Goal: Information Seeking & Learning: Learn about a topic

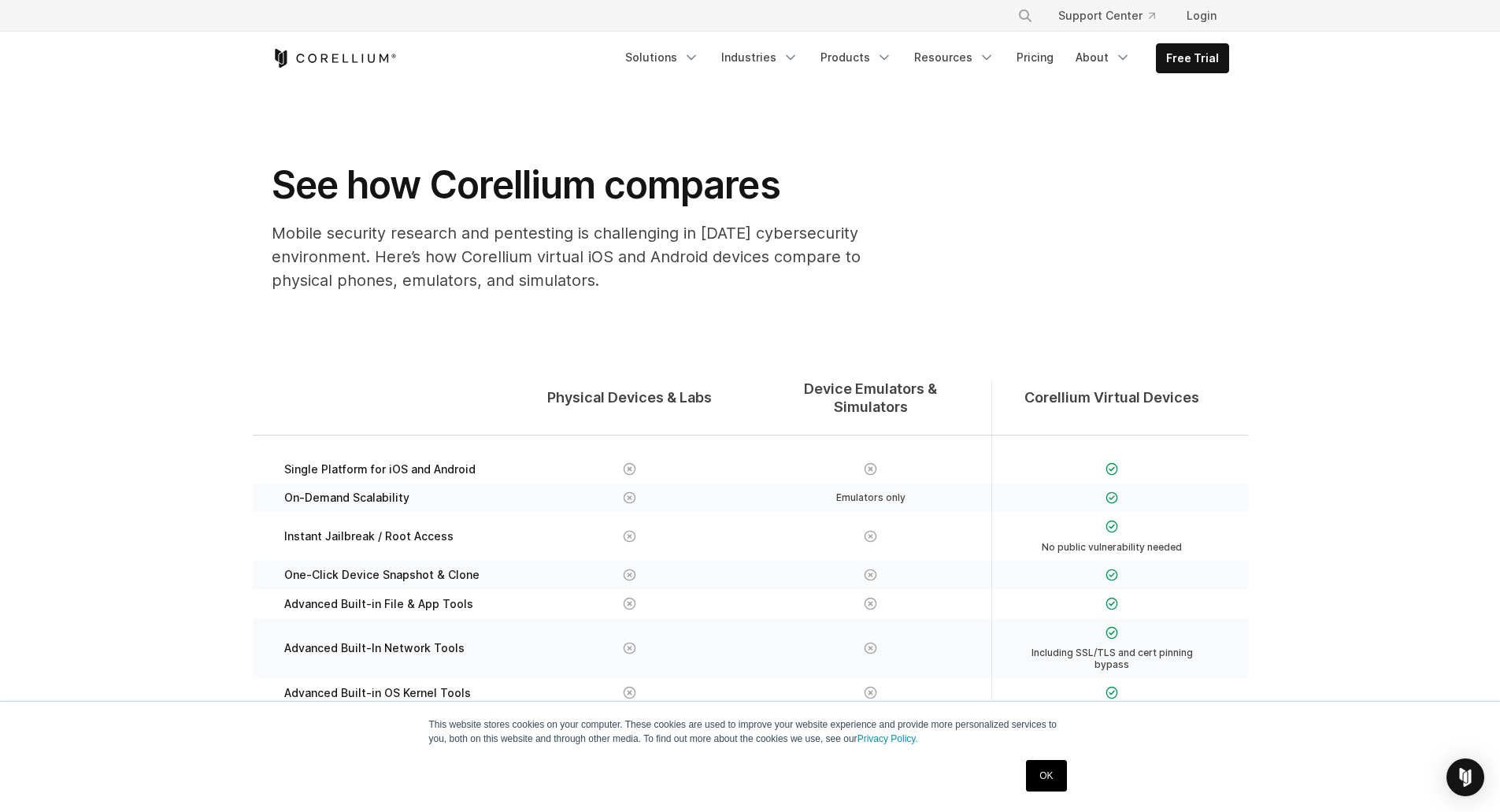
click at [854, 57] on link "Products" at bounding box center [856, 57] width 91 height 28
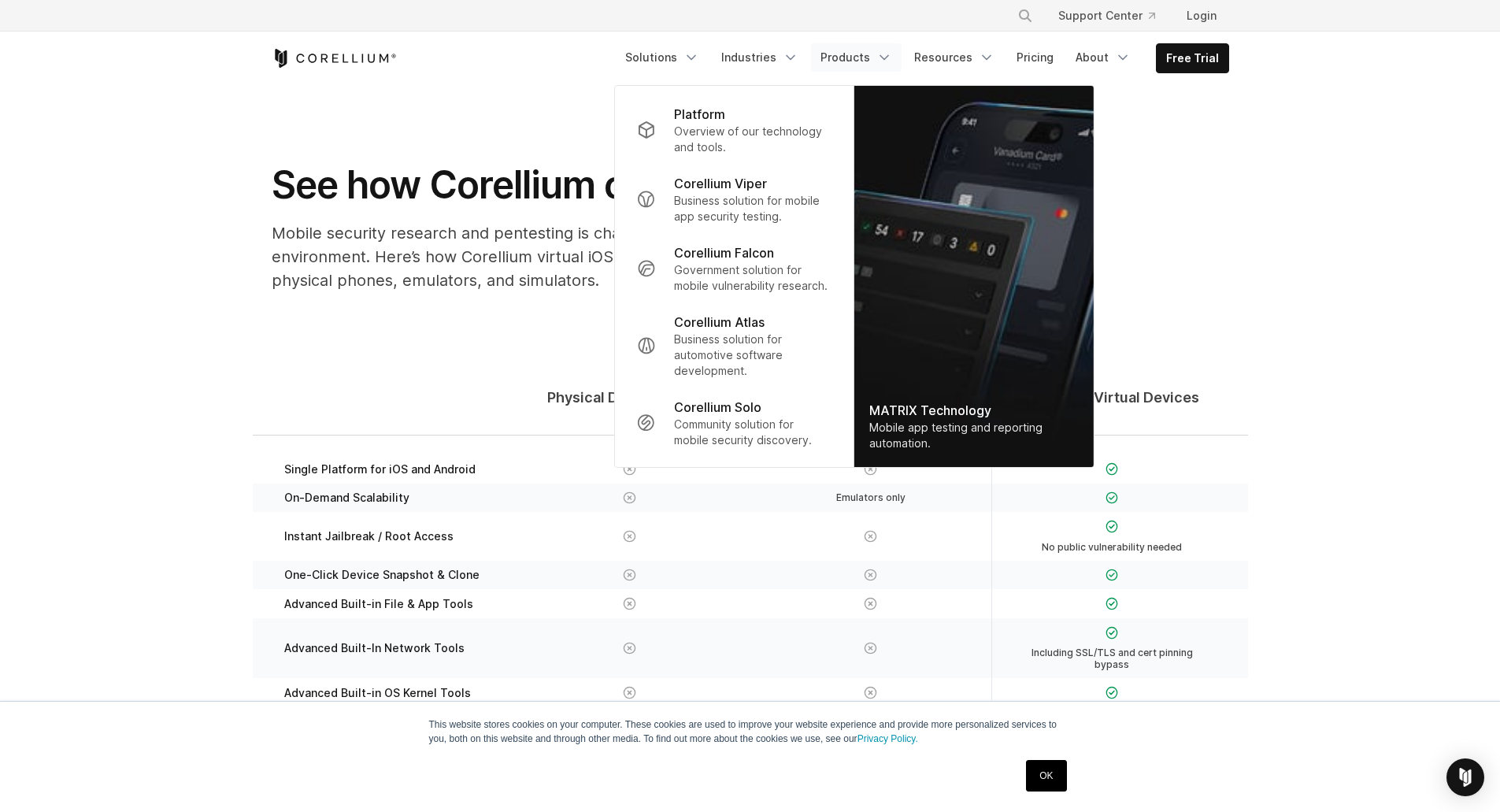
click at [785, 134] on p "Overview of our technology and tools." at bounding box center [752, 140] width 156 height 32
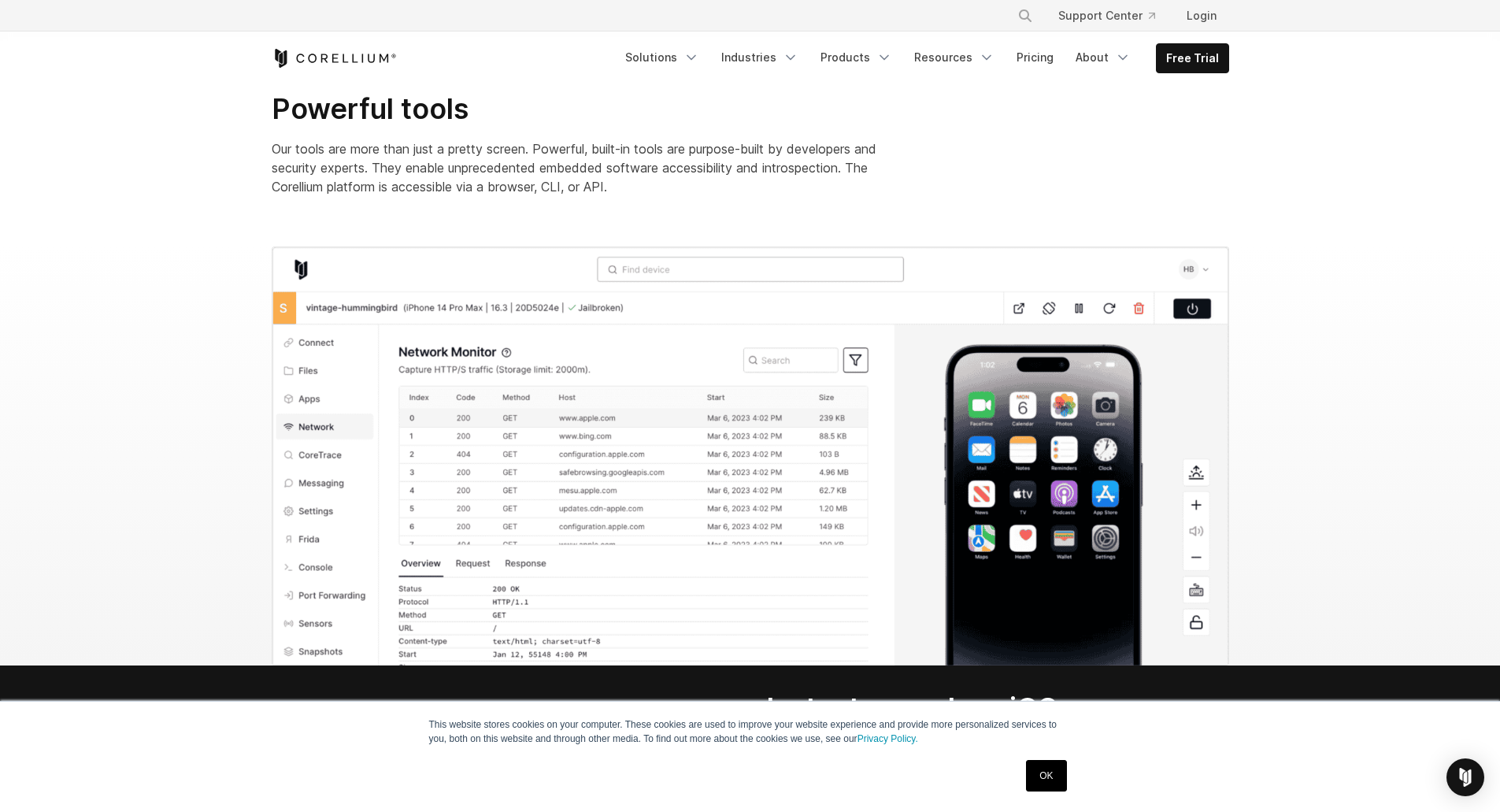
scroll to position [1679, 0]
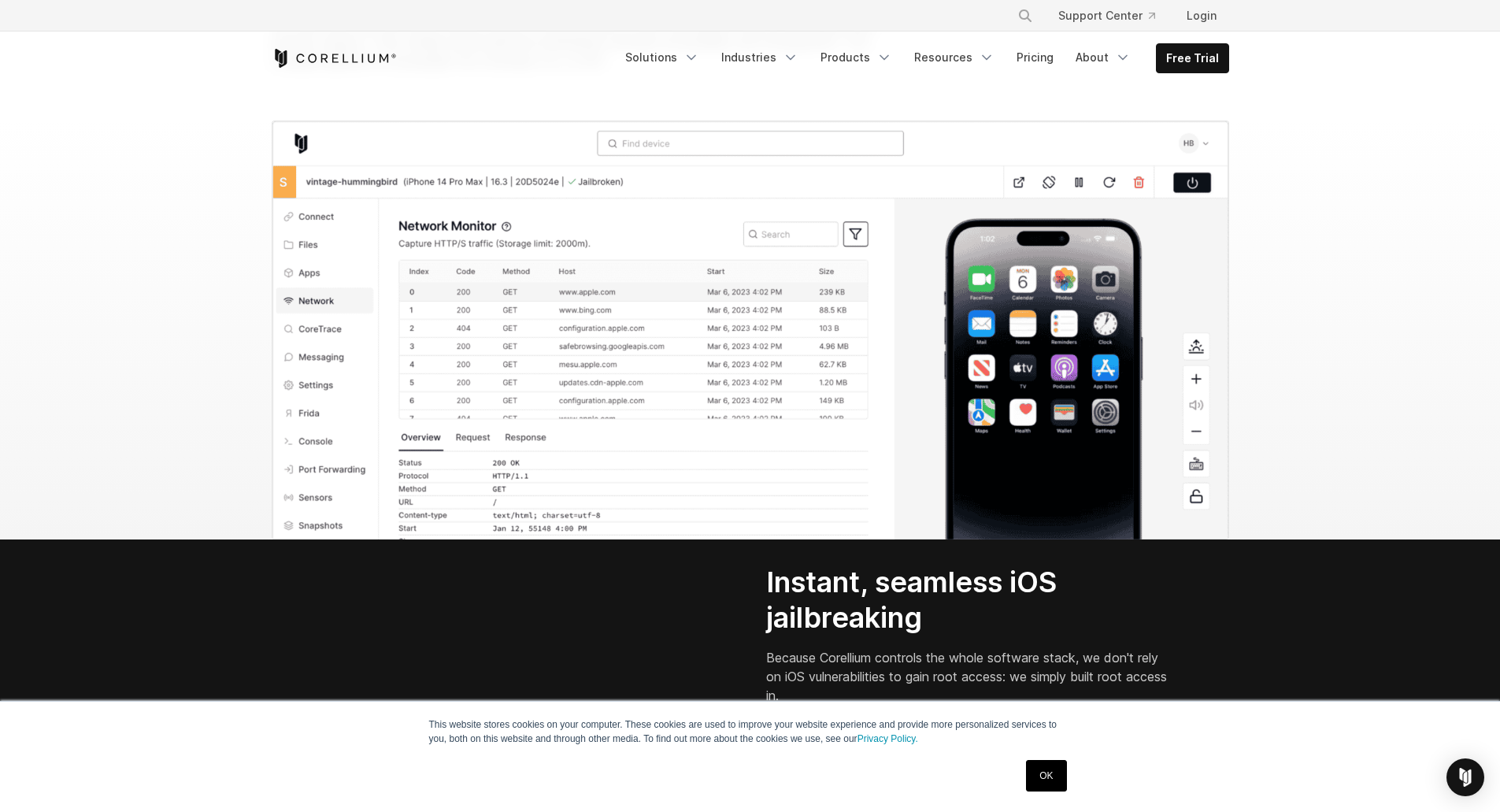
click at [1067, 771] on link "OK" at bounding box center [1046, 775] width 40 height 32
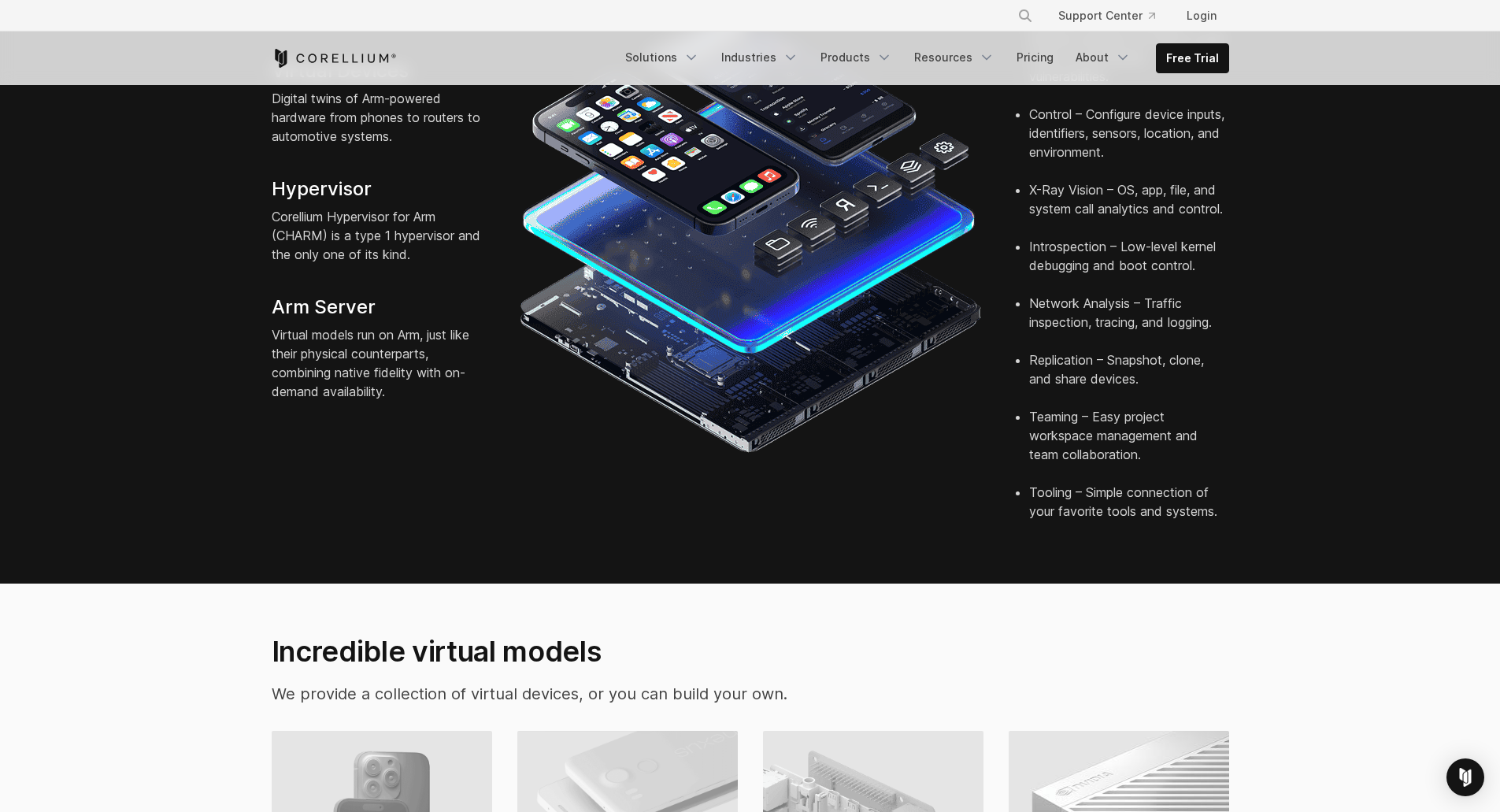
scroll to position [0, 0]
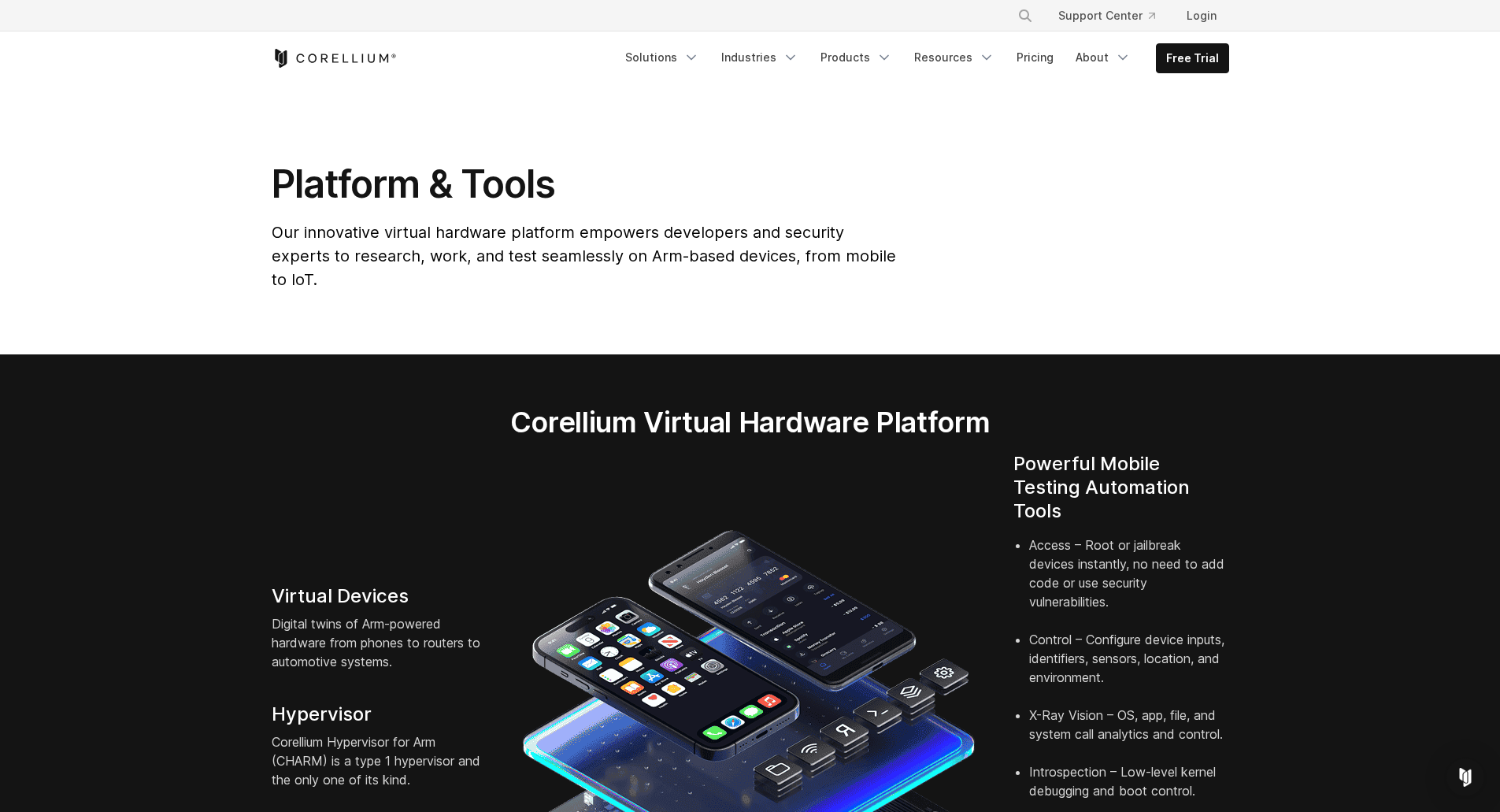
click at [845, 55] on link "Products" at bounding box center [856, 57] width 91 height 28
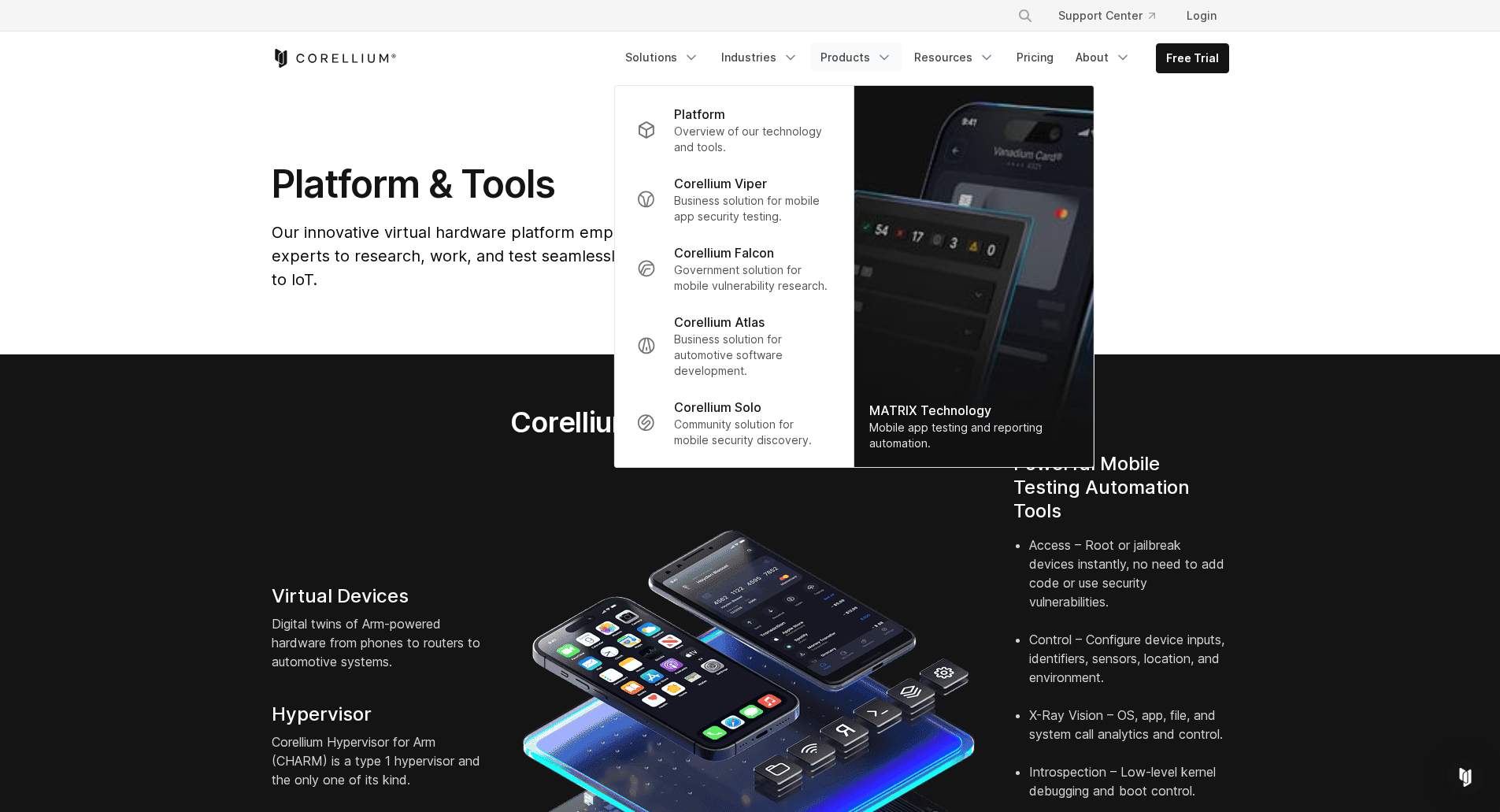
click at [762, 57] on link "Industries" at bounding box center [760, 57] width 96 height 28
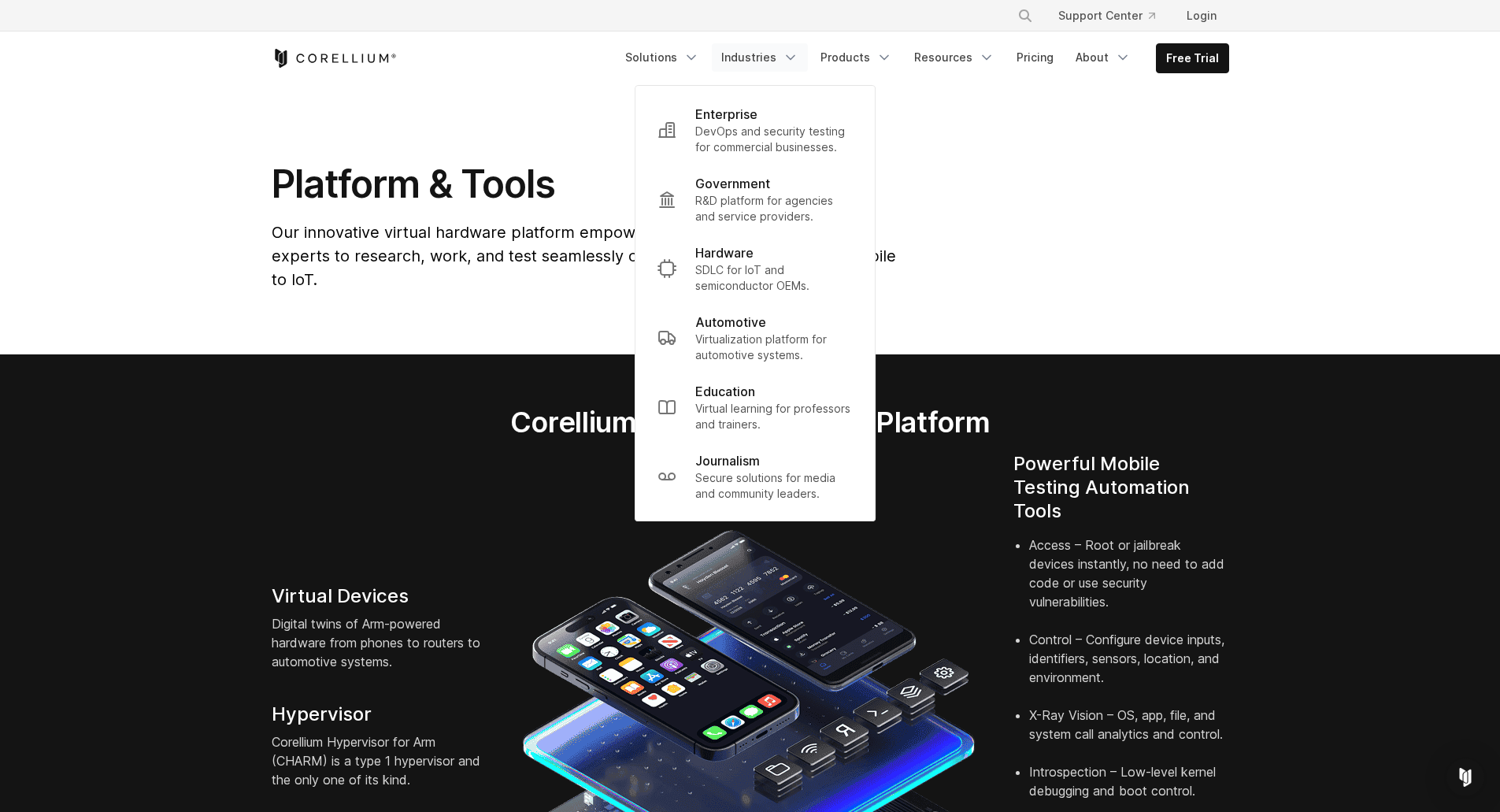
click at [693, 62] on link "Solutions" at bounding box center [663, 57] width 93 height 28
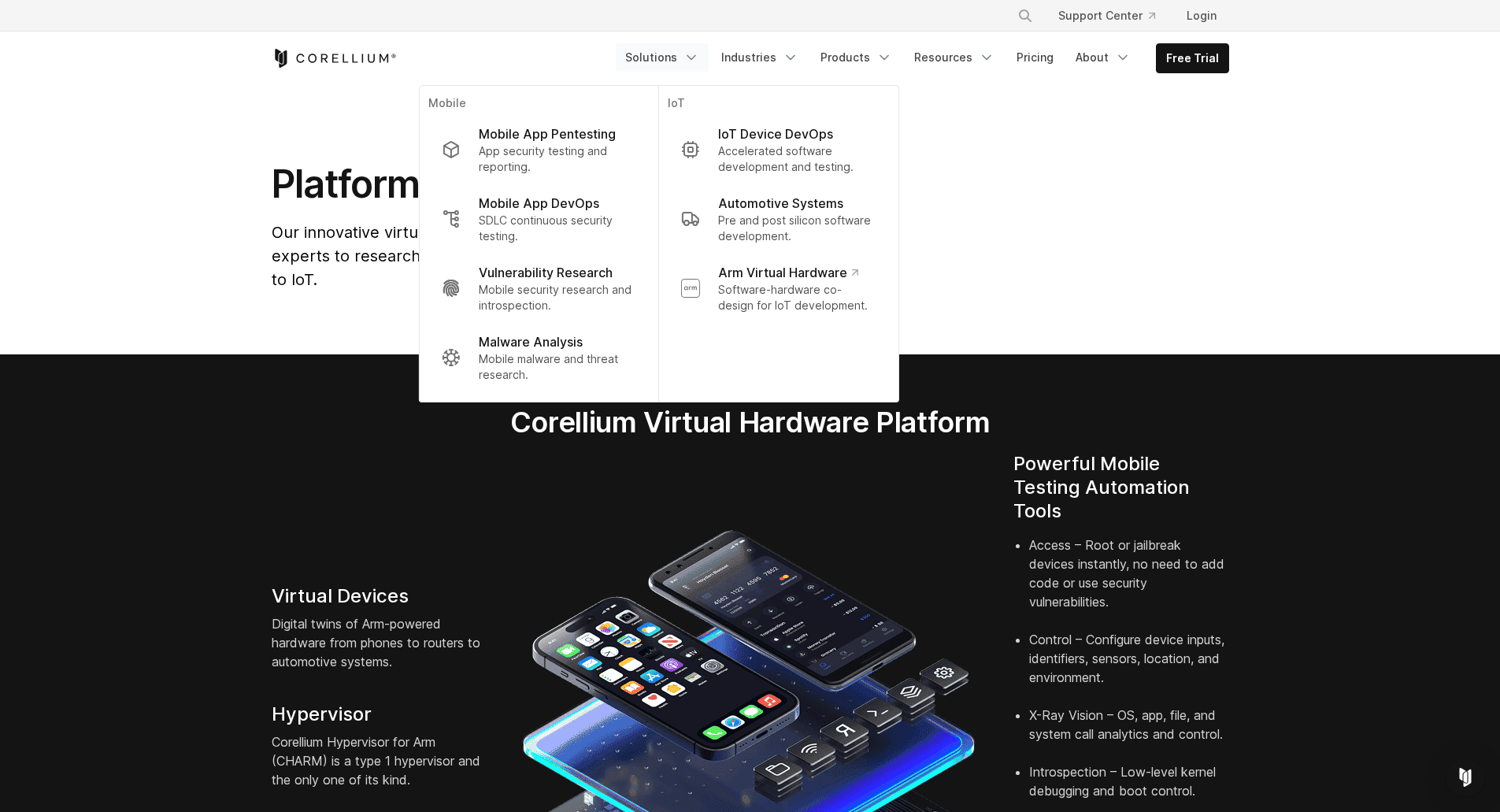
click at [599, 156] on p "App security testing and reporting." at bounding box center [557, 159] width 156 height 32
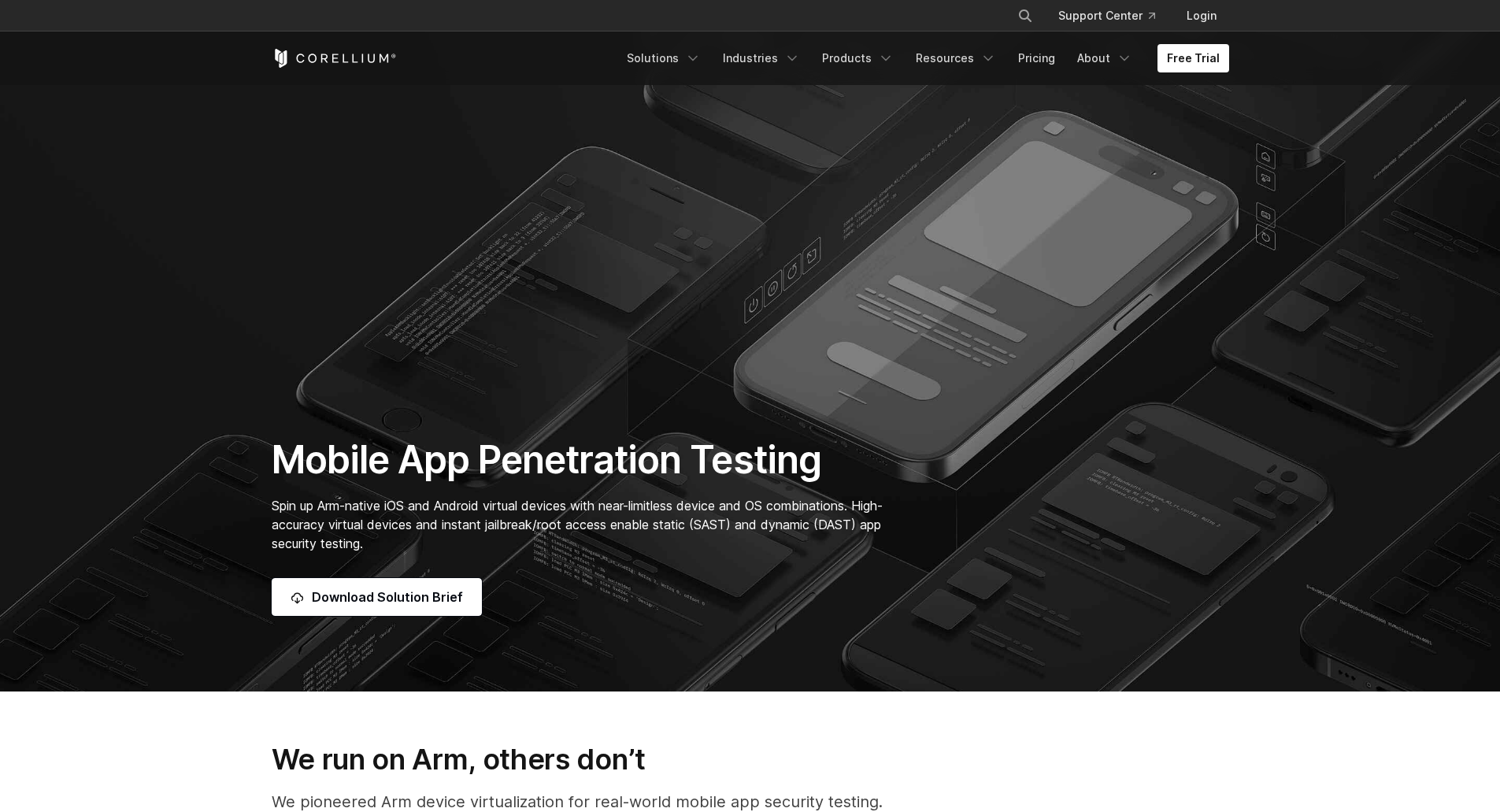
scroll to position [210, 0]
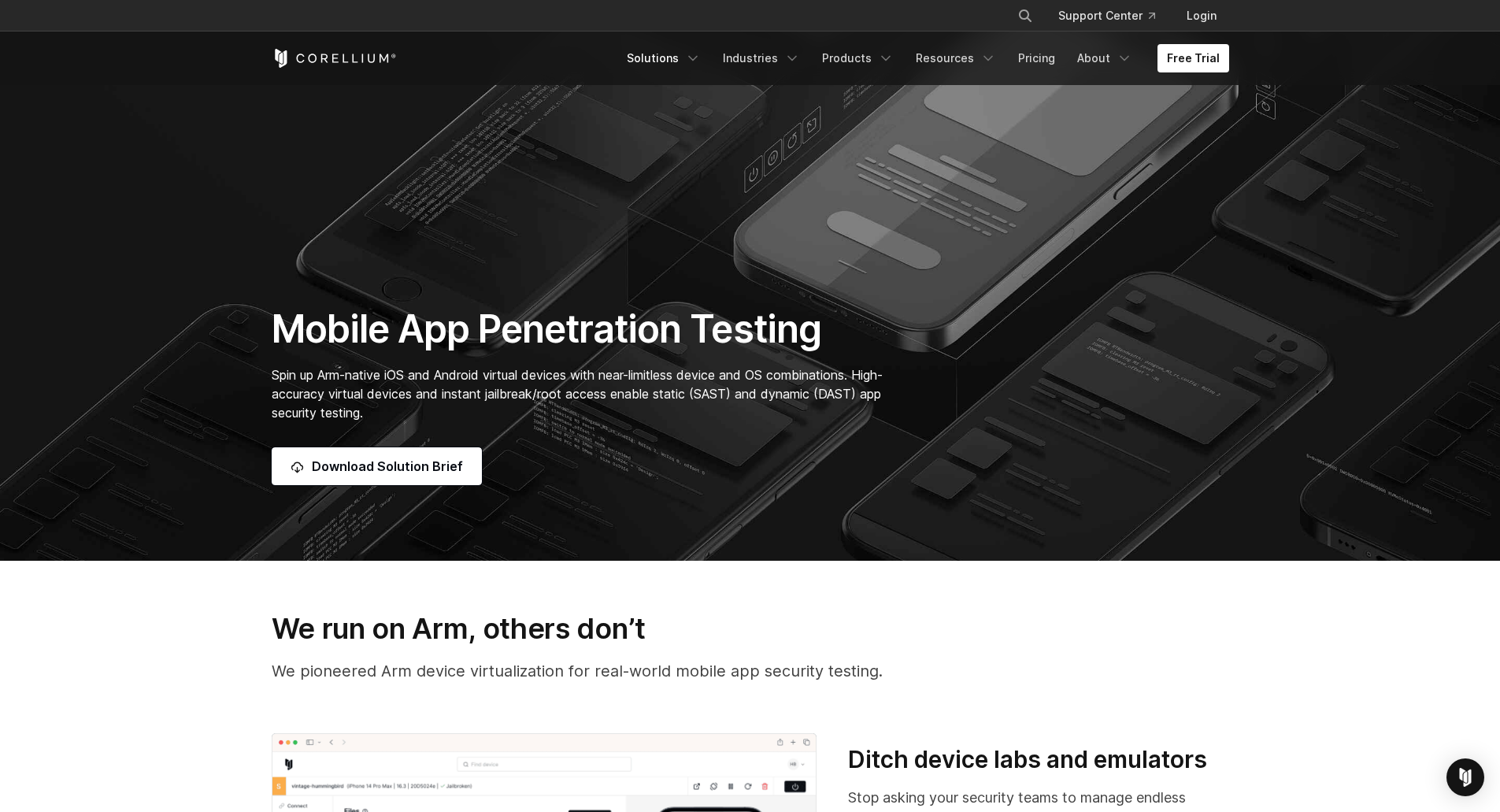
click at [701, 64] on icon "Navigation Menu" at bounding box center [693, 58] width 16 height 16
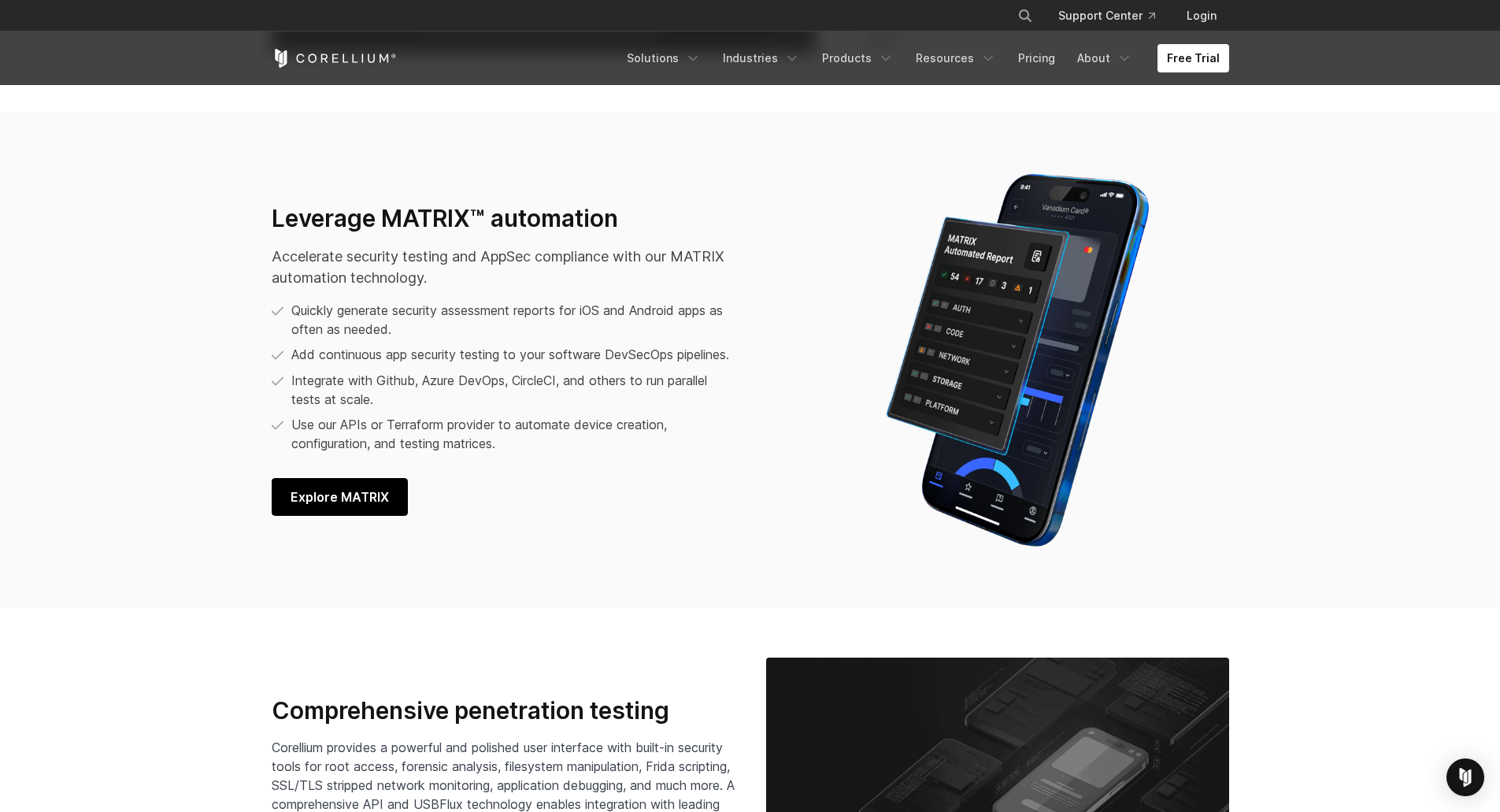
scroll to position [2519, 0]
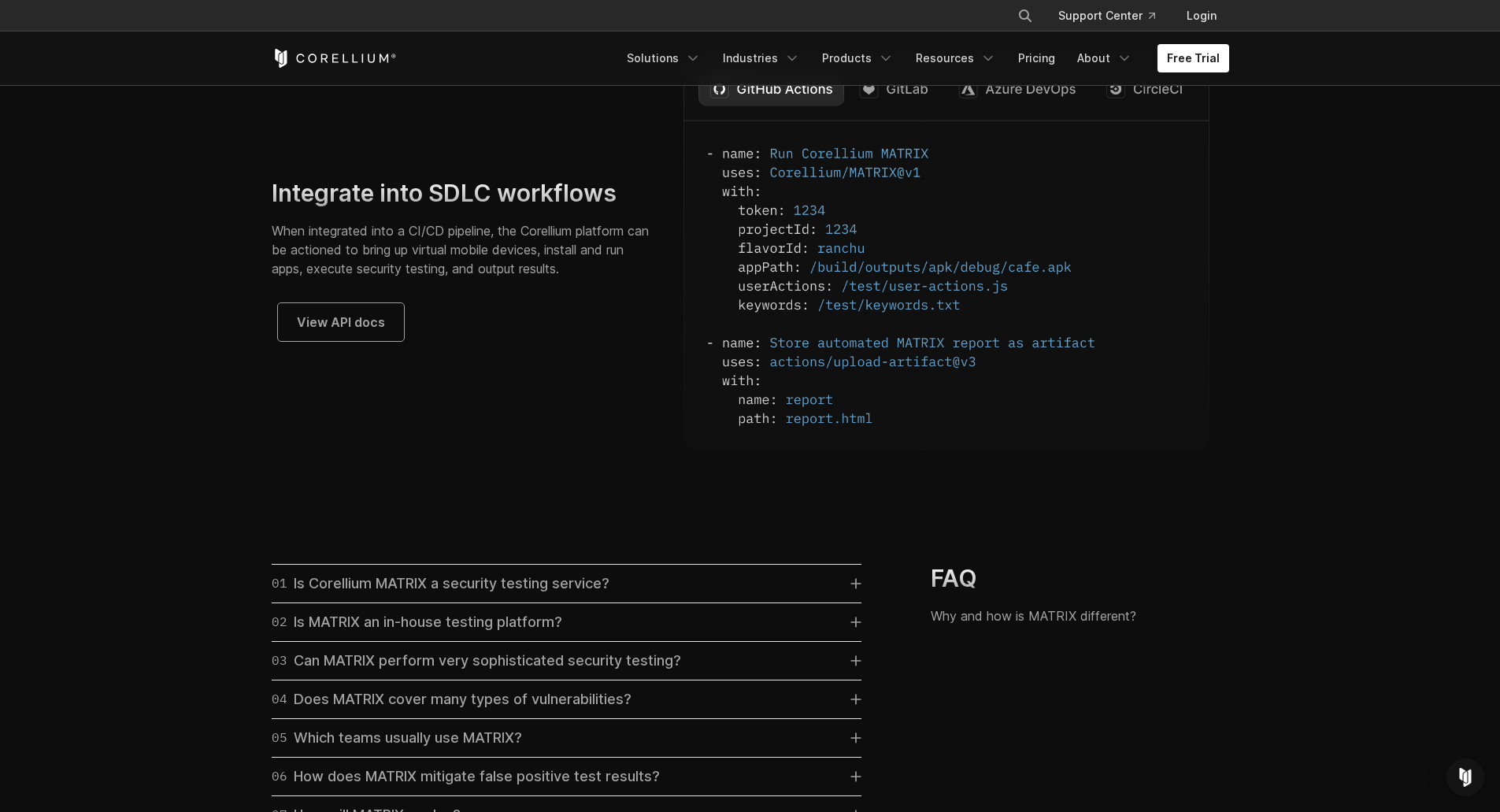
scroll to position [4304, 0]
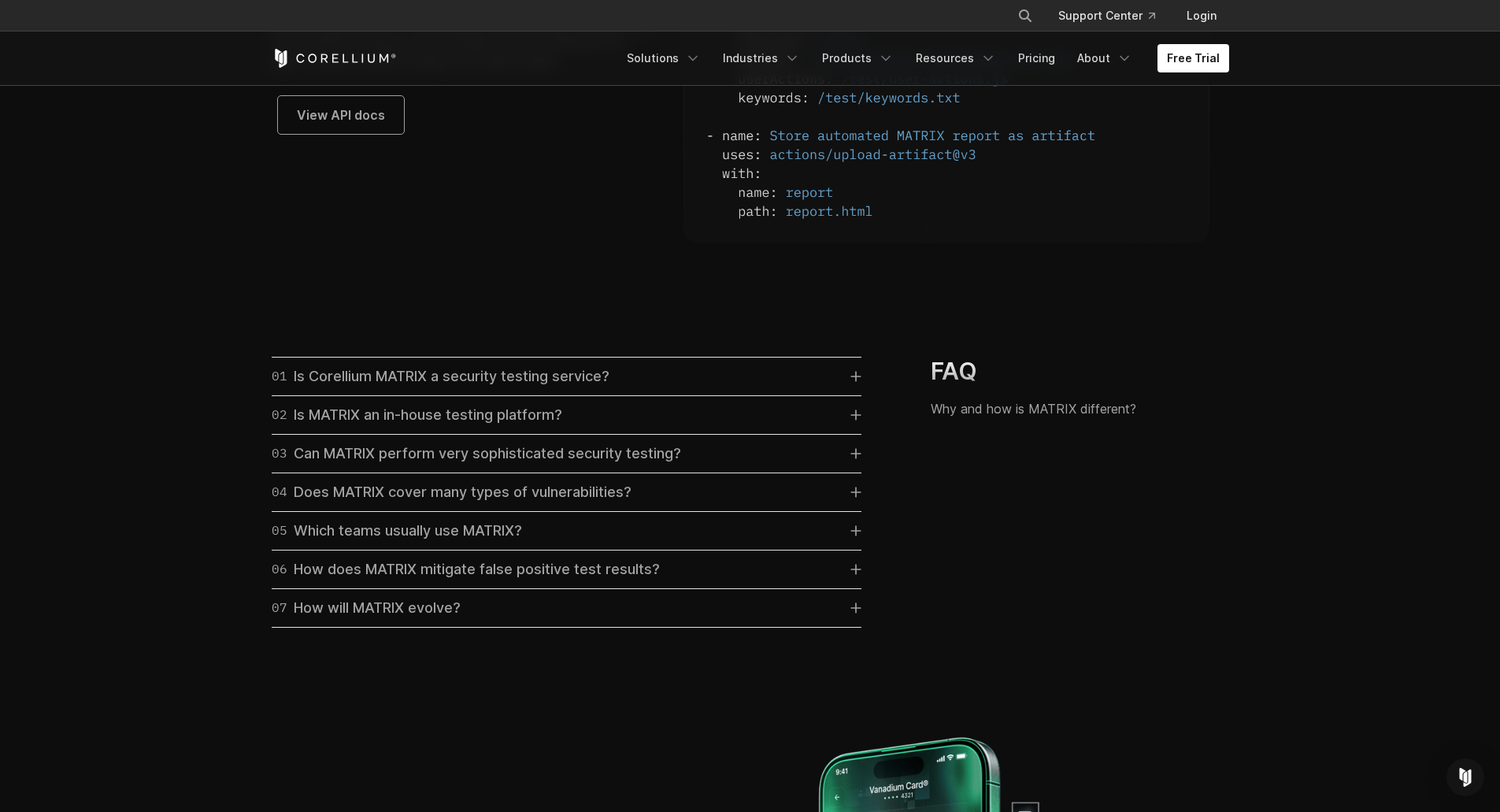
click at [745, 386] on link "01 Is Corellium MATRIX a security testing service?" at bounding box center [566, 376] width 590 height 22
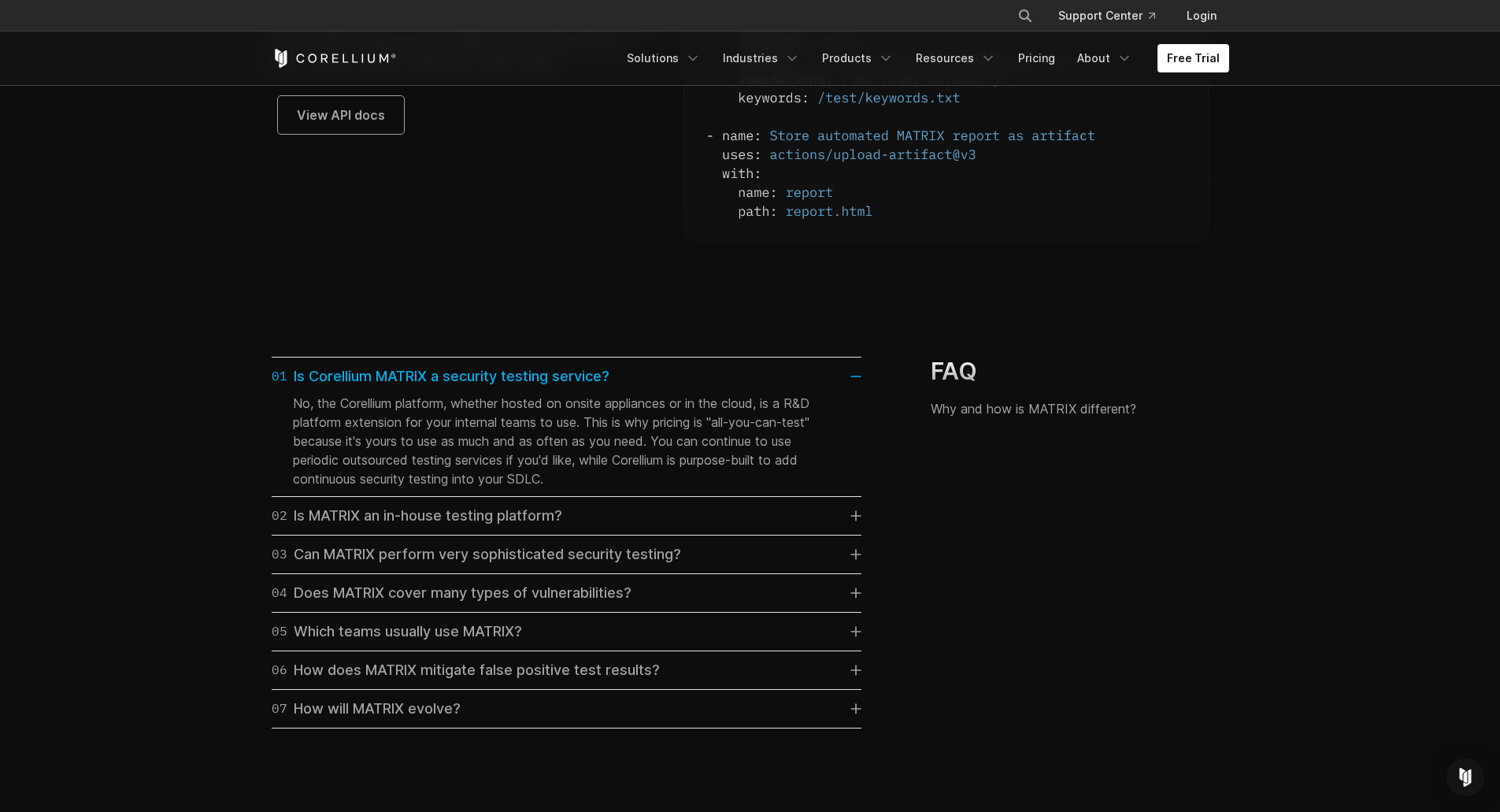
scroll to position [4408, 0]
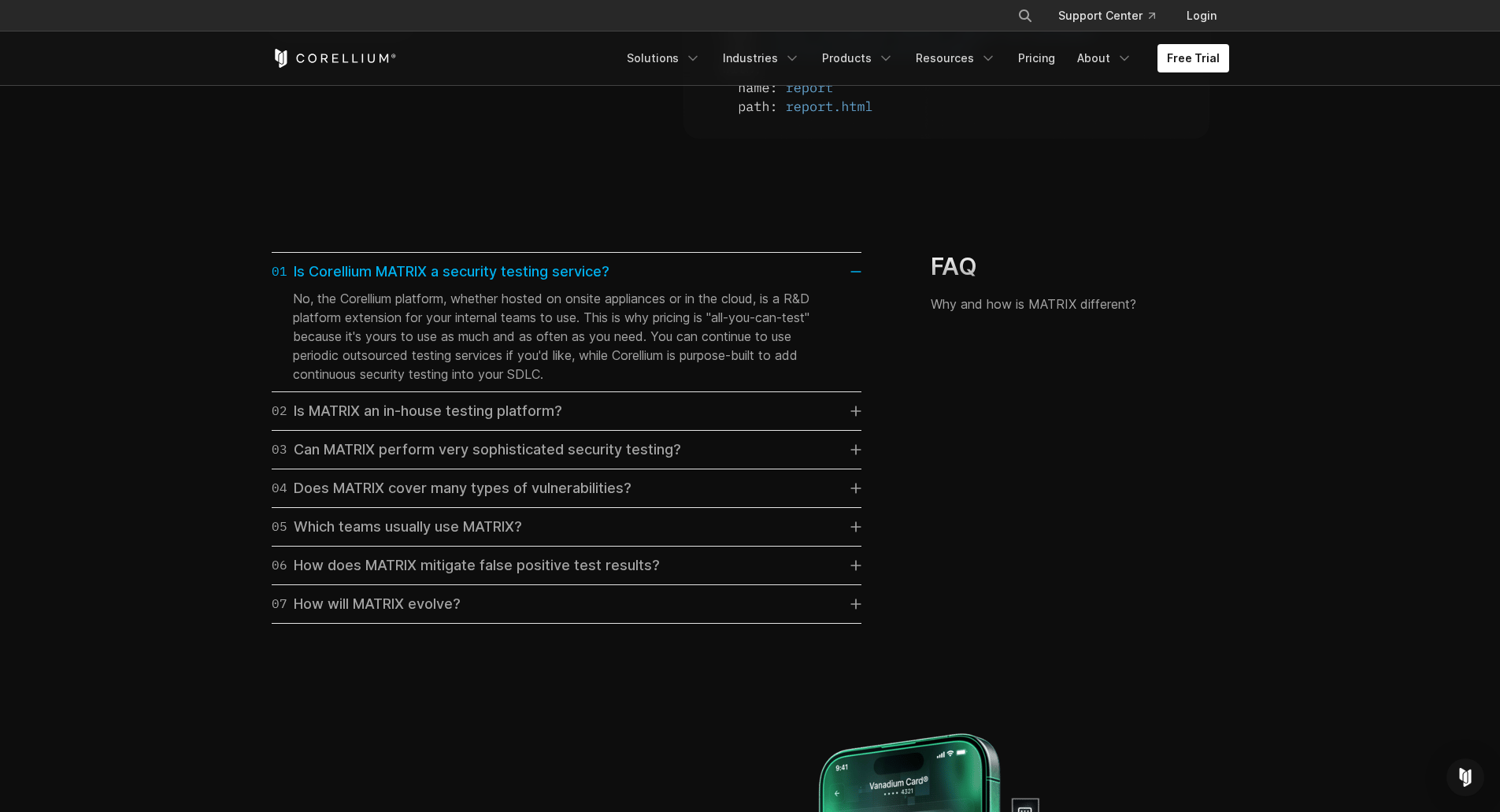
click at [698, 500] on link "04 Does MATRIX cover many types of vulnerabilities?" at bounding box center [566, 488] width 590 height 22
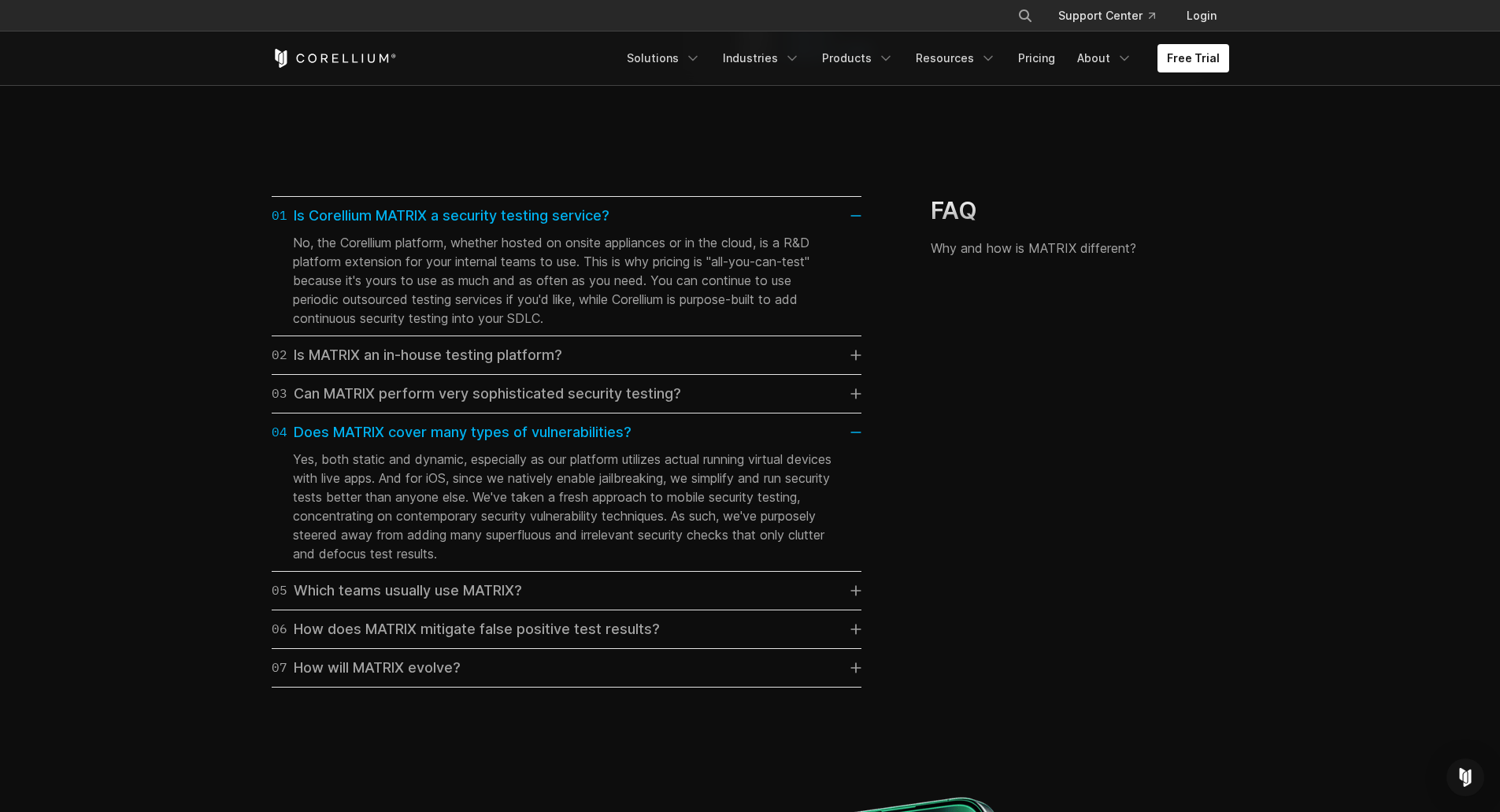
scroll to position [4513, 0]
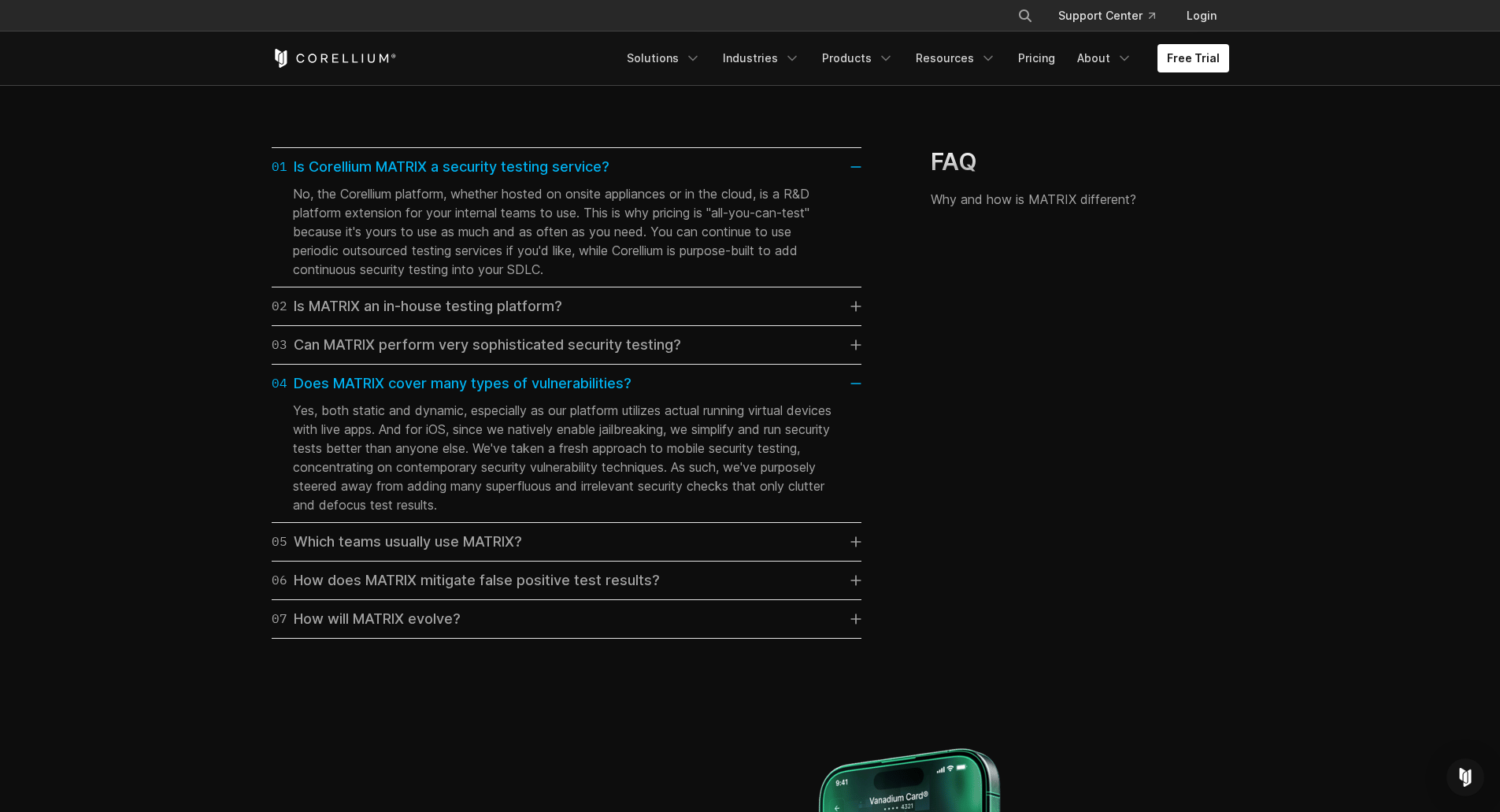
click at [670, 553] on link "05 Which teams usually use MATRIX?" at bounding box center [566, 541] width 590 height 22
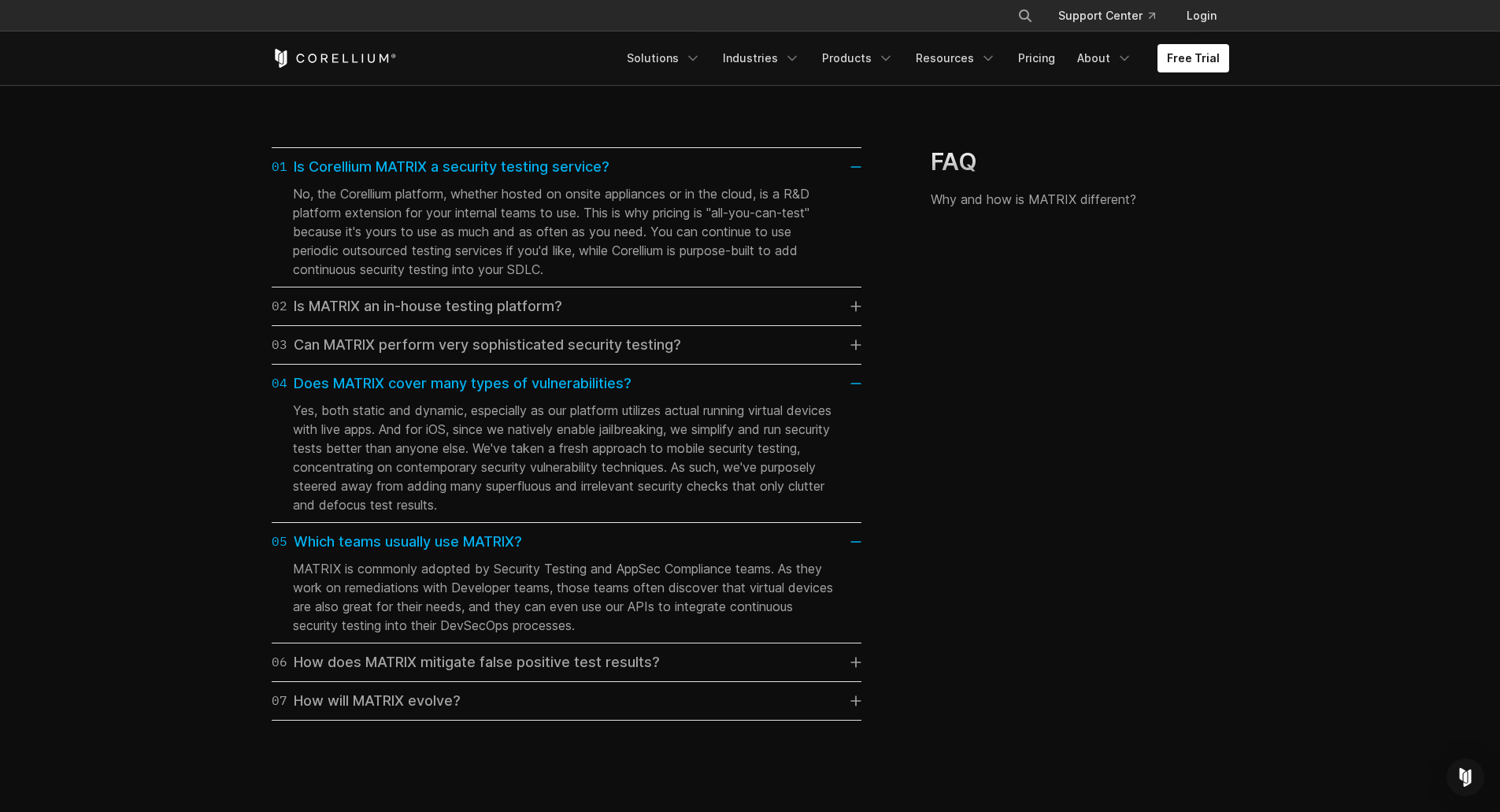
click at [676, 553] on link "05 Which teams usually use MATRIX?" at bounding box center [566, 541] width 590 height 22
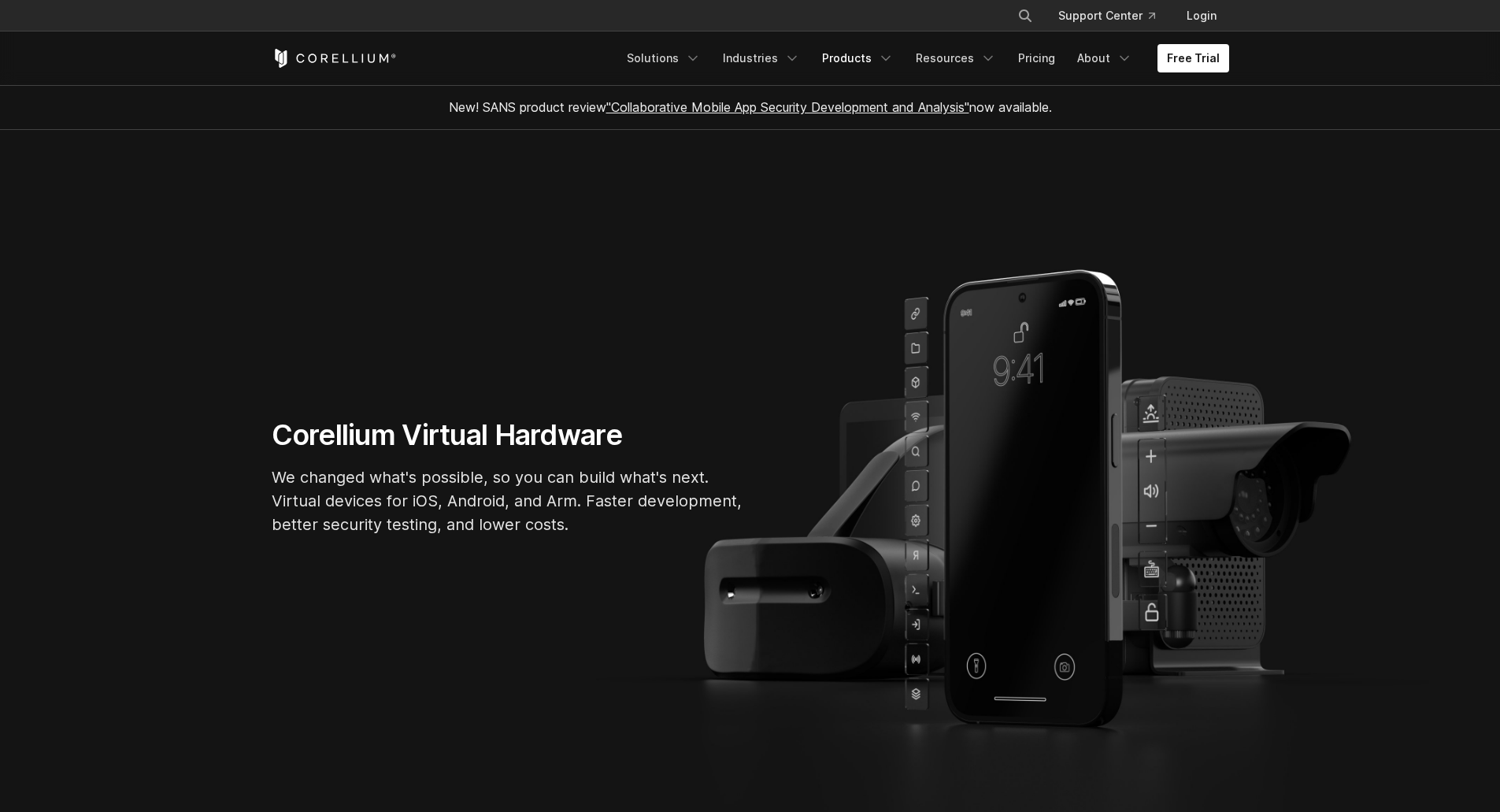
click at [861, 66] on link "Products" at bounding box center [858, 58] width 91 height 28
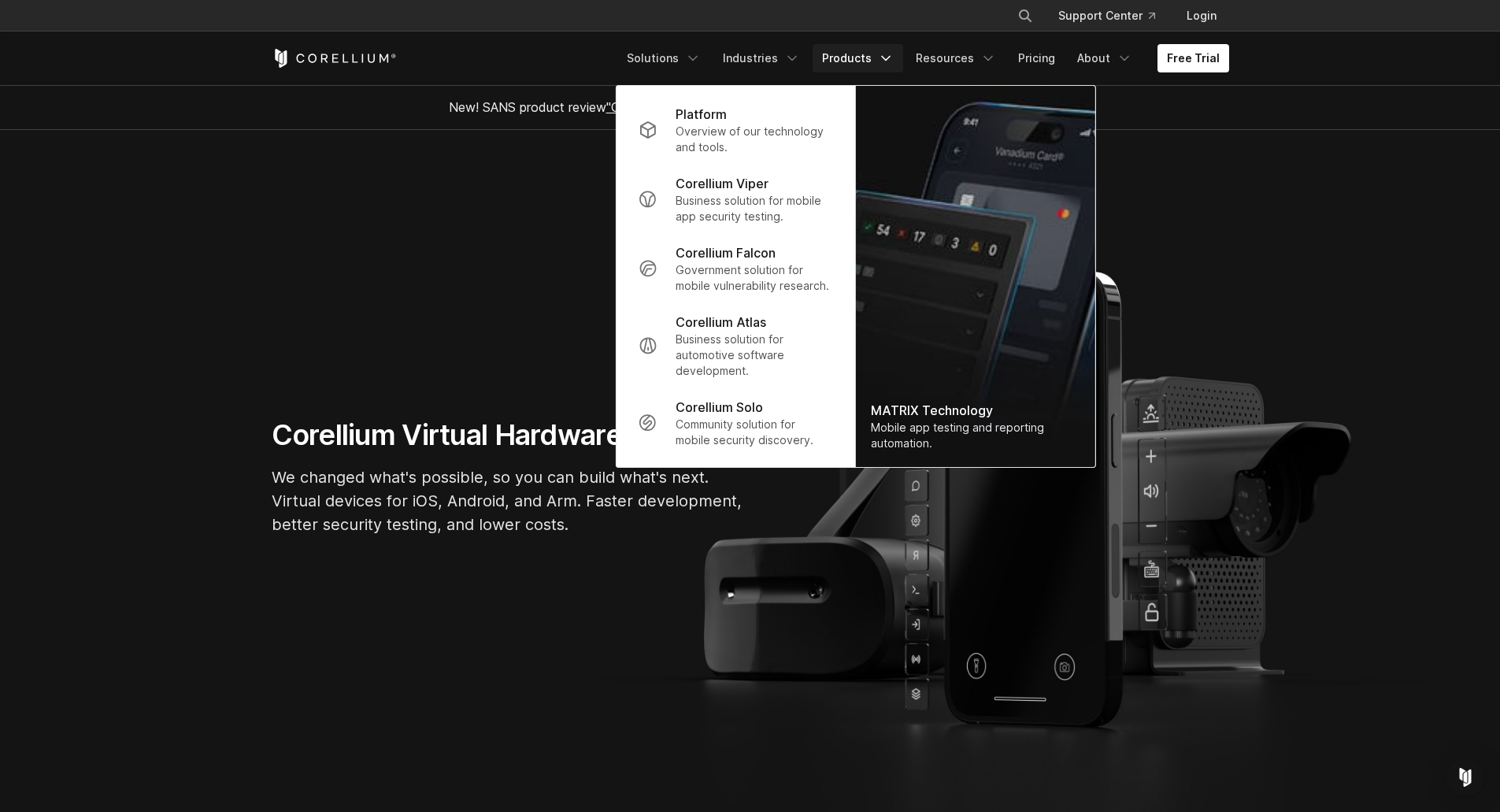
click at [751, 119] on div "Platform" at bounding box center [754, 114] width 156 height 19
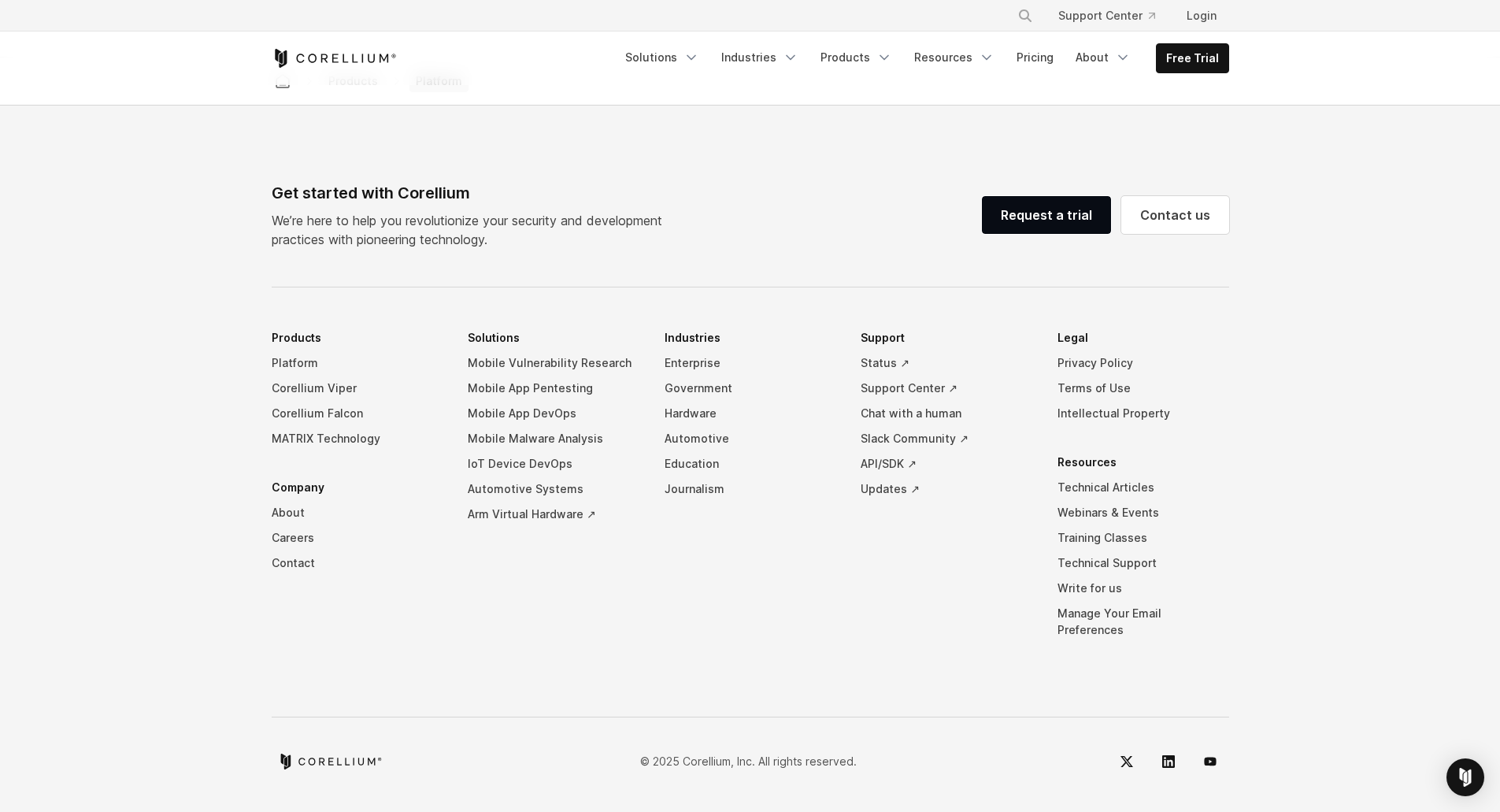
scroll to position [6859, 0]
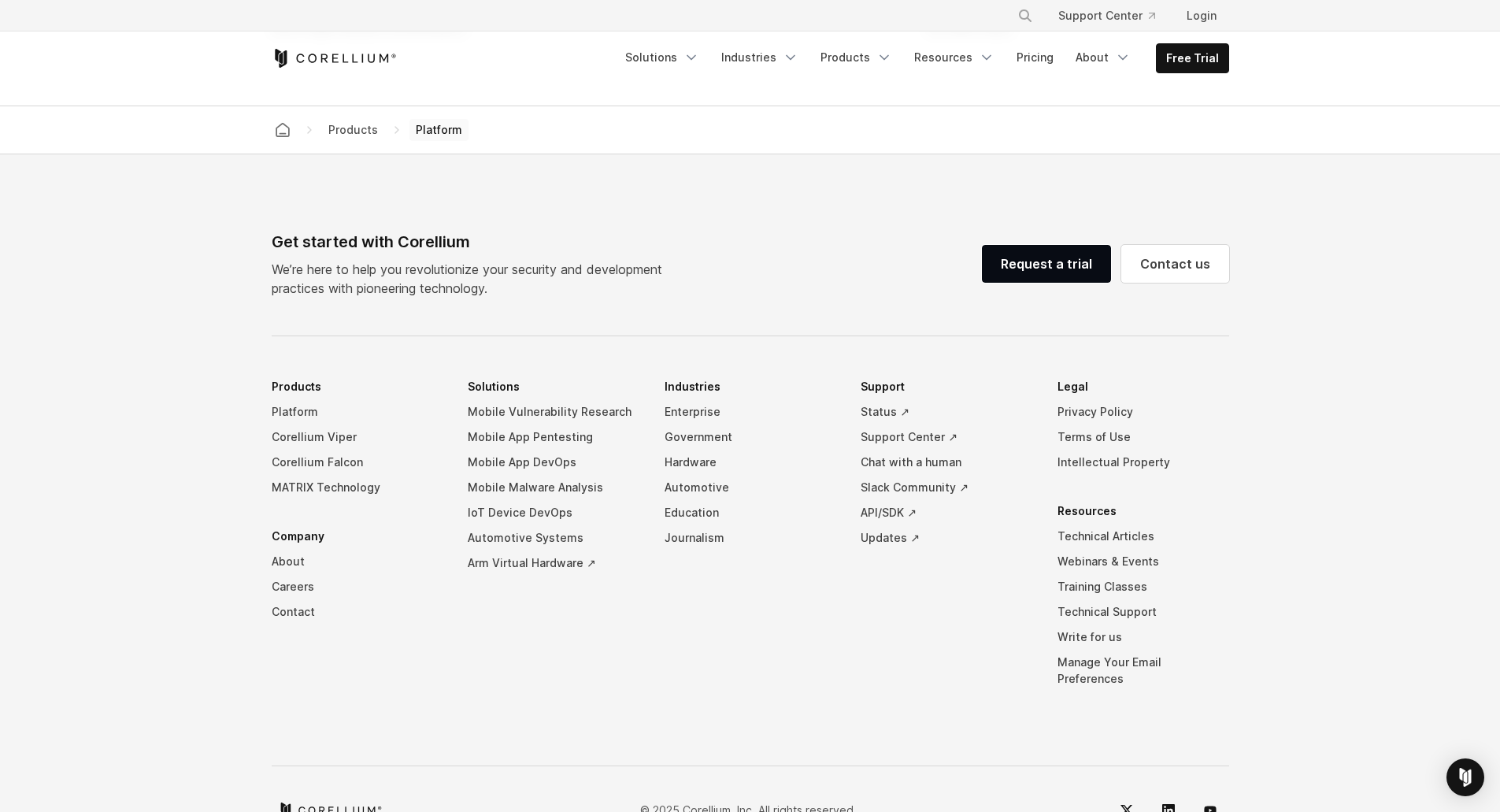
click at [708, 46] on link "Solutions" at bounding box center [663, 57] width 93 height 28
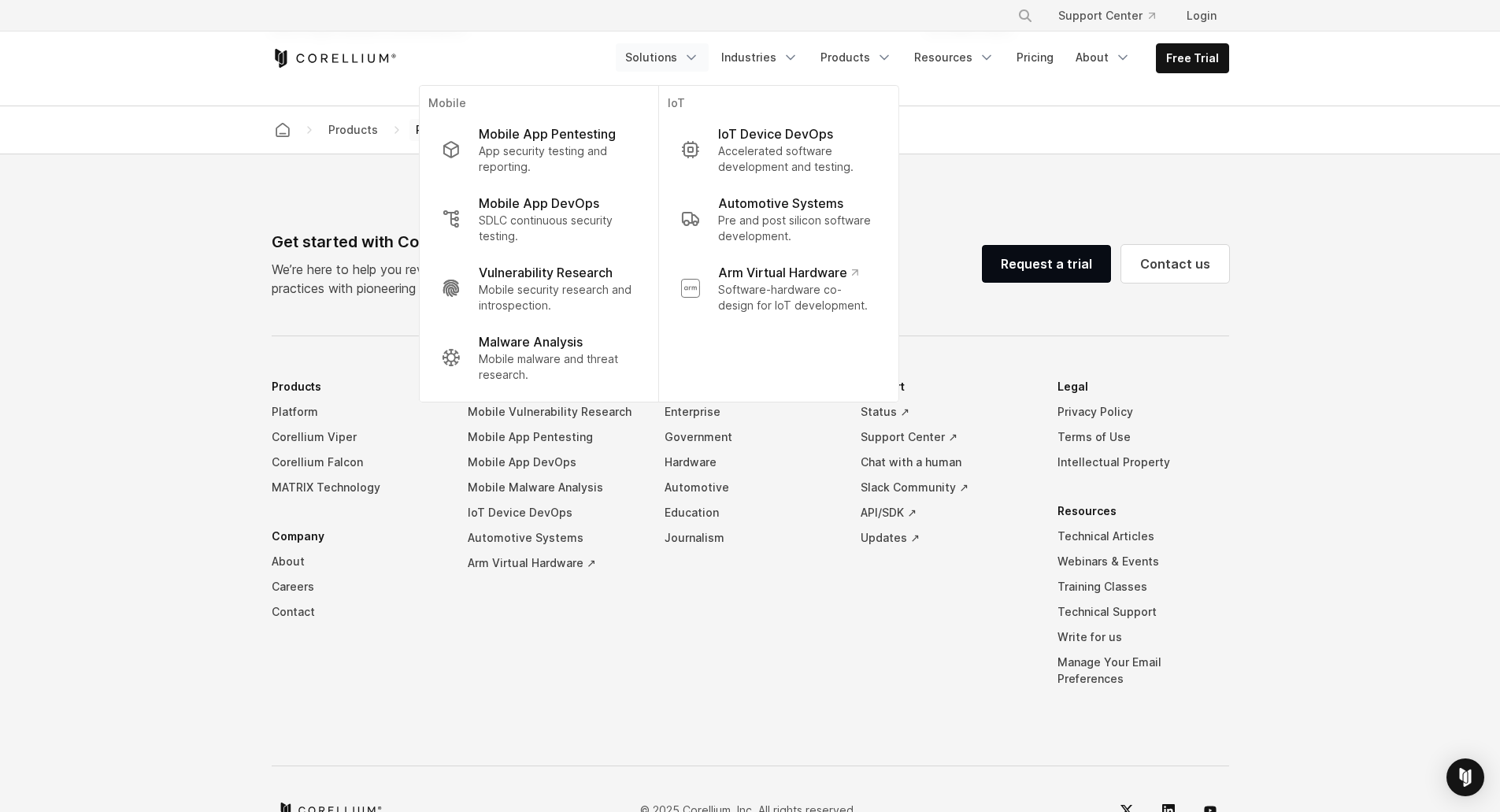
click at [559, 291] on p "Mobile security research and introspection." at bounding box center [557, 298] width 156 height 32
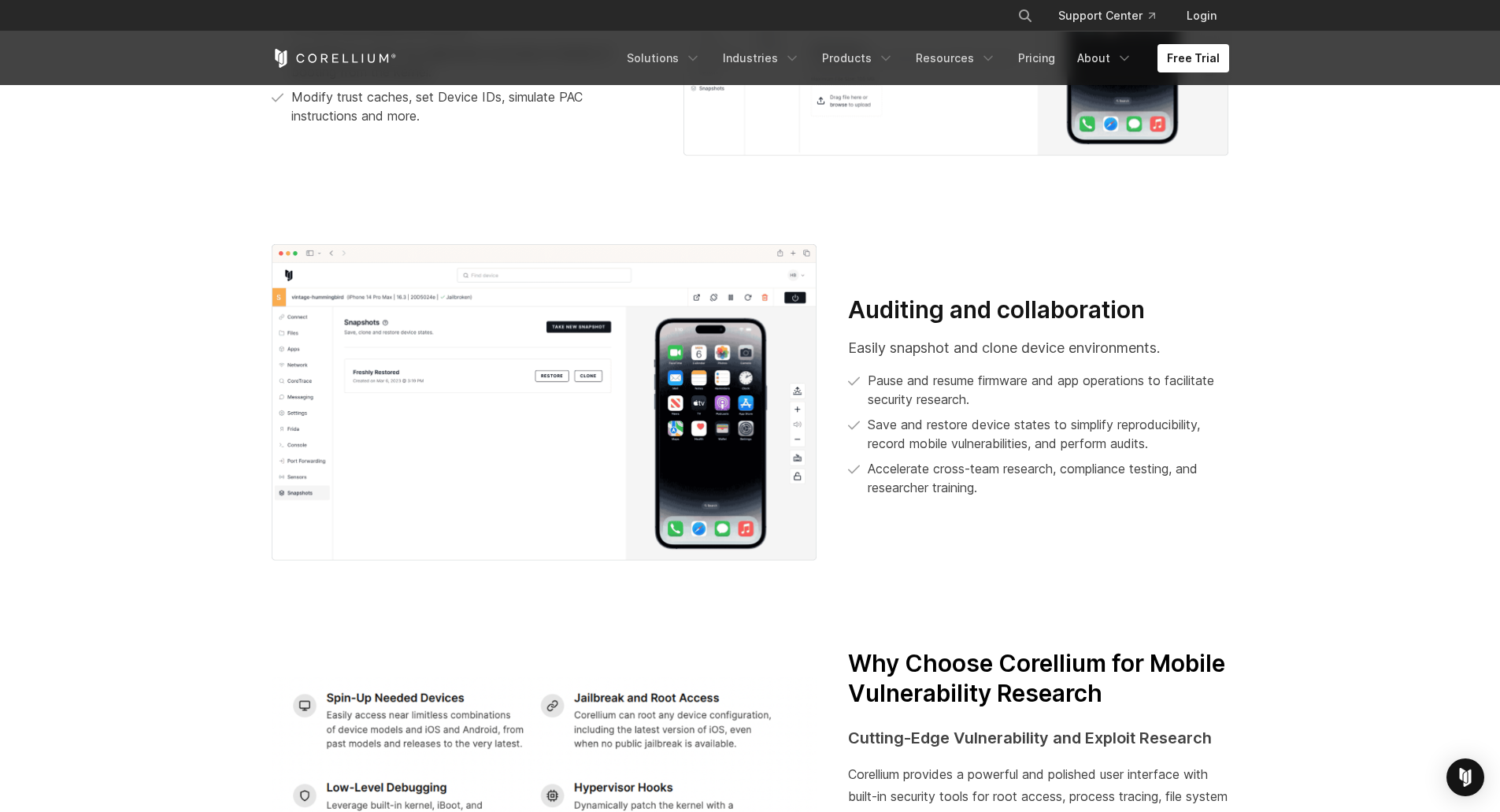
scroll to position [1710, 0]
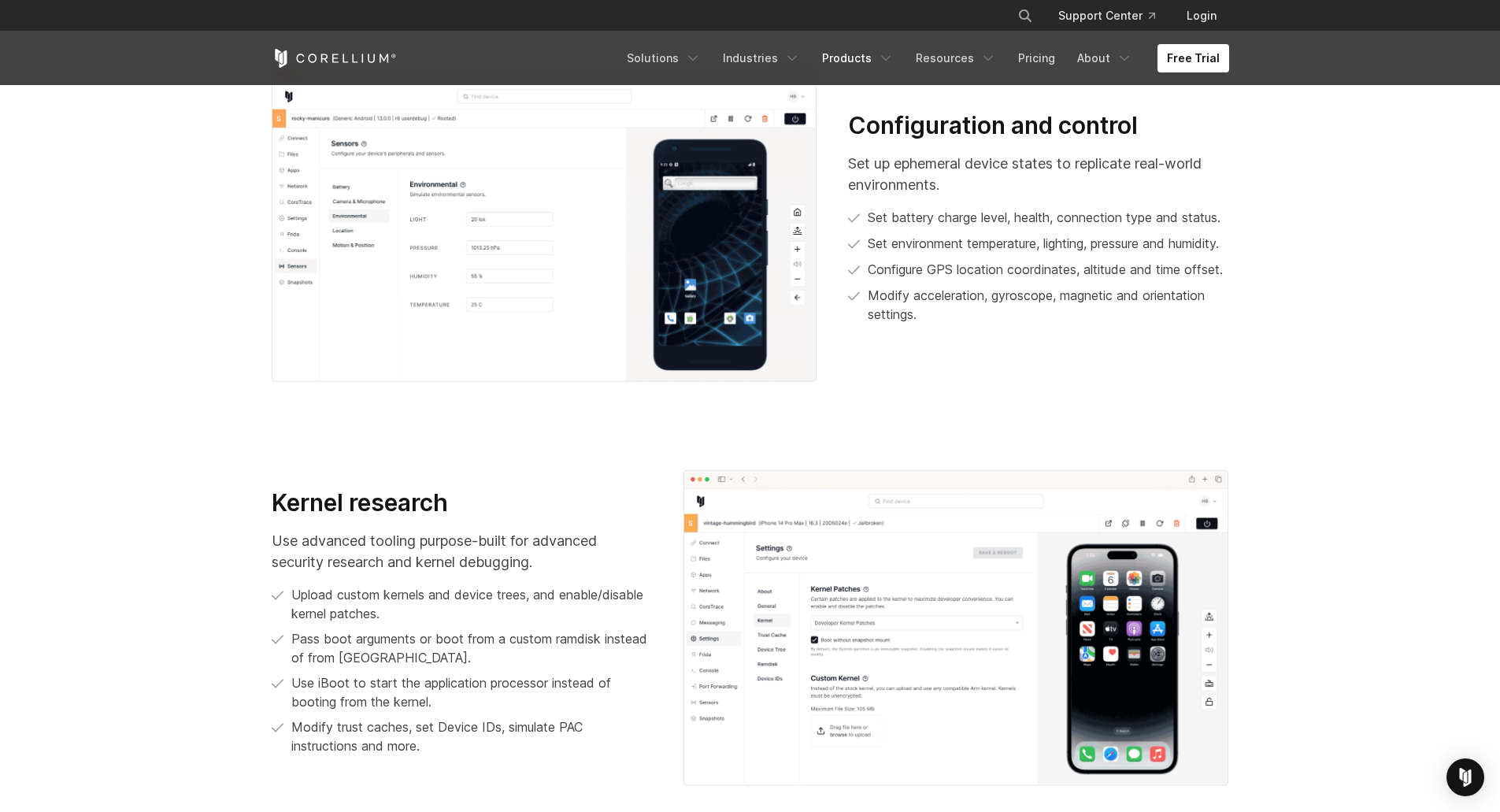
click at [869, 60] on link "Products" at bounding box center [858, 58] width 91 height 28
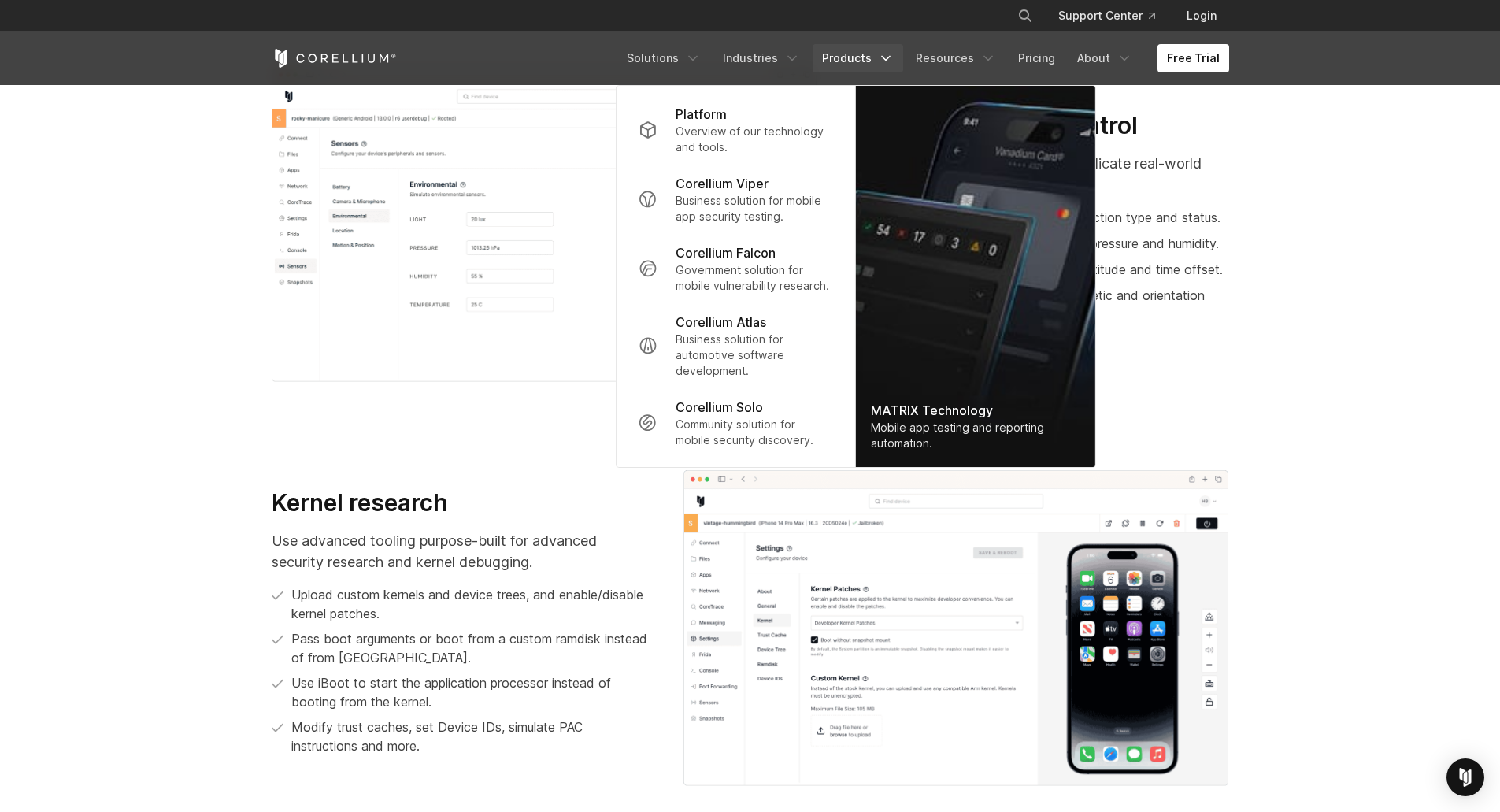
click at [767, 189] on p "Corellium Viper" at bounding box center [723, 183] width 93 height 19
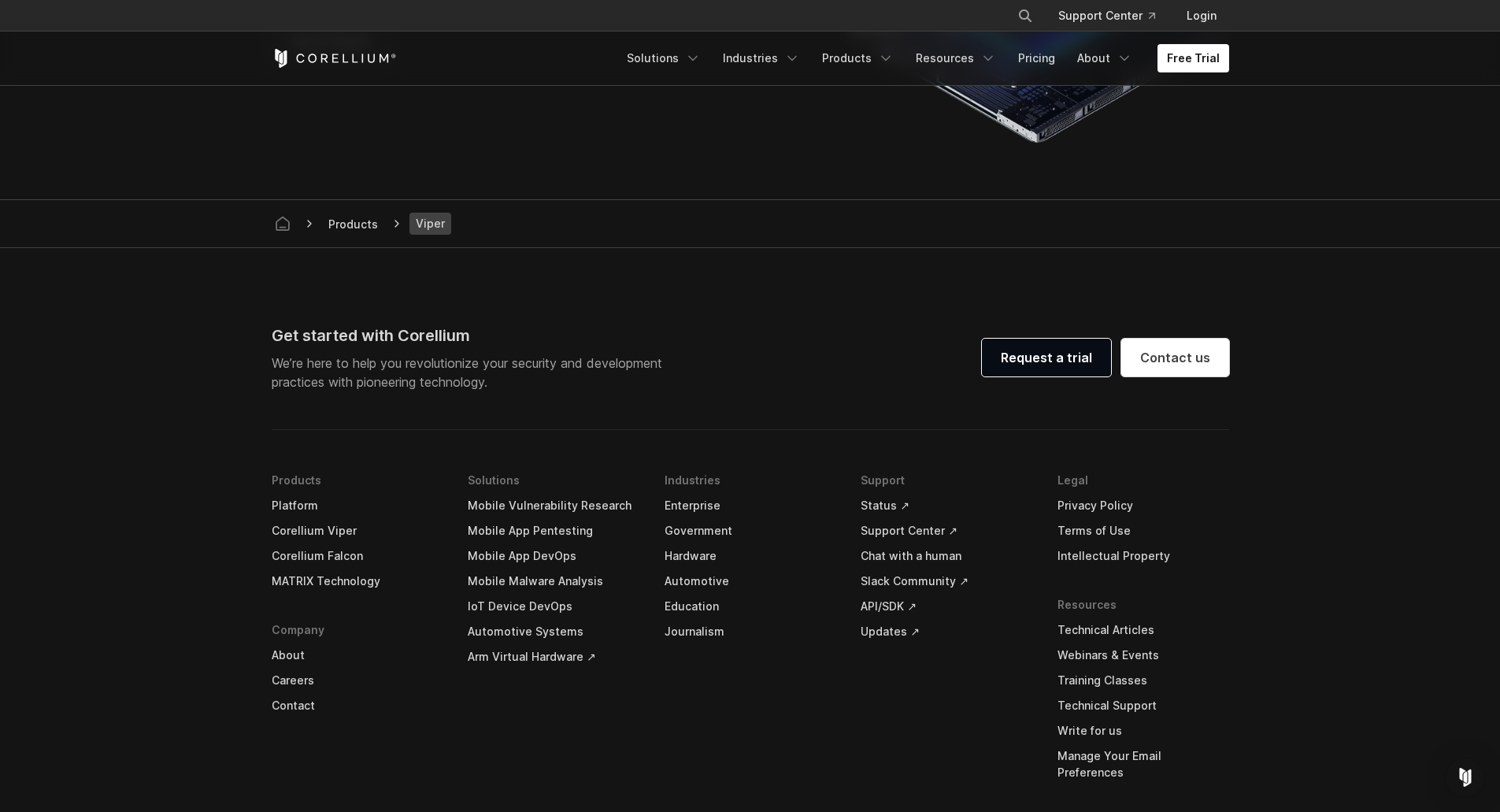
scroll to position [4358, 0]
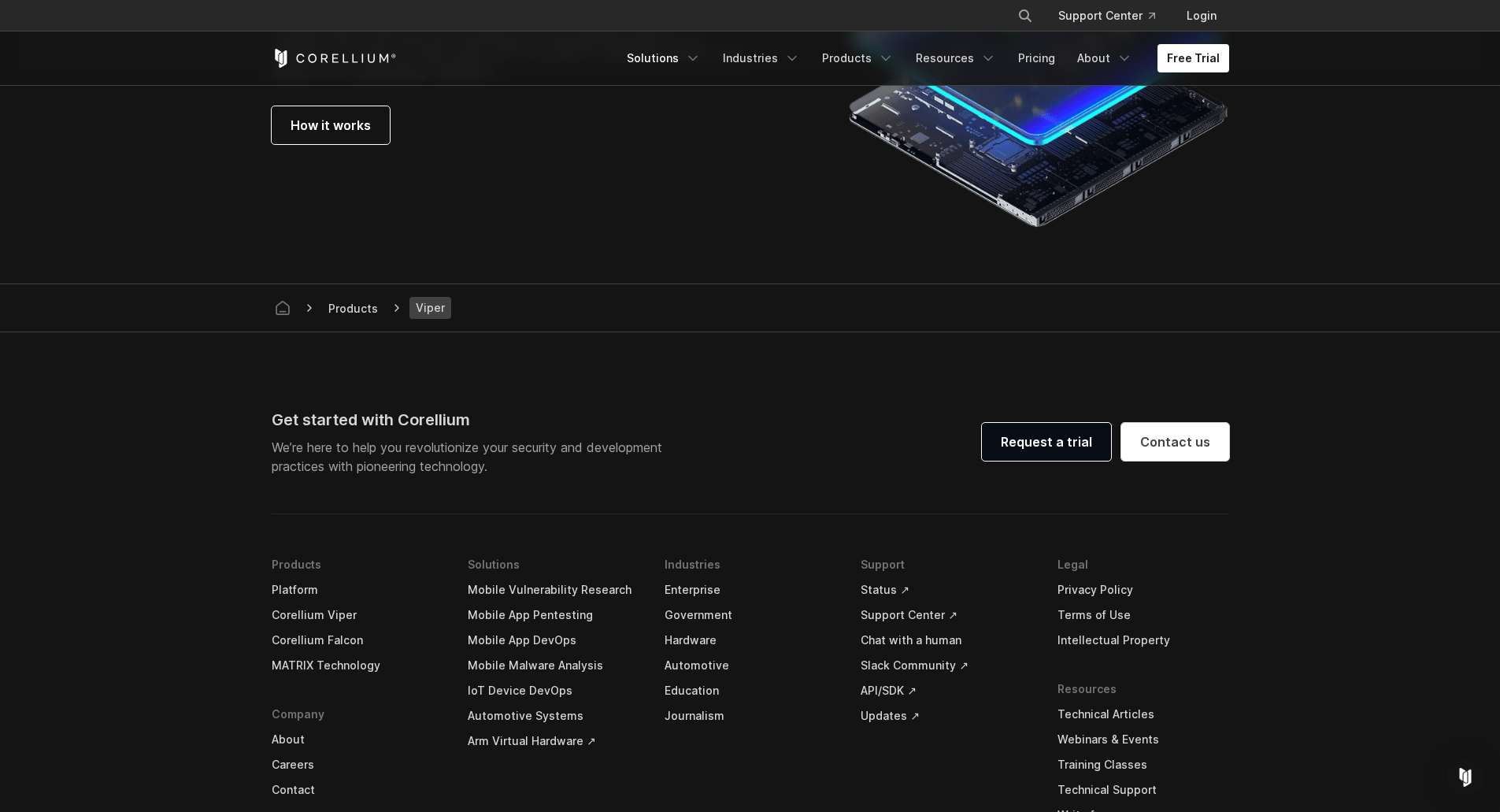
click at [683, 63] on link "Solutions" at bounding box center [664, 58] width 93 height 28
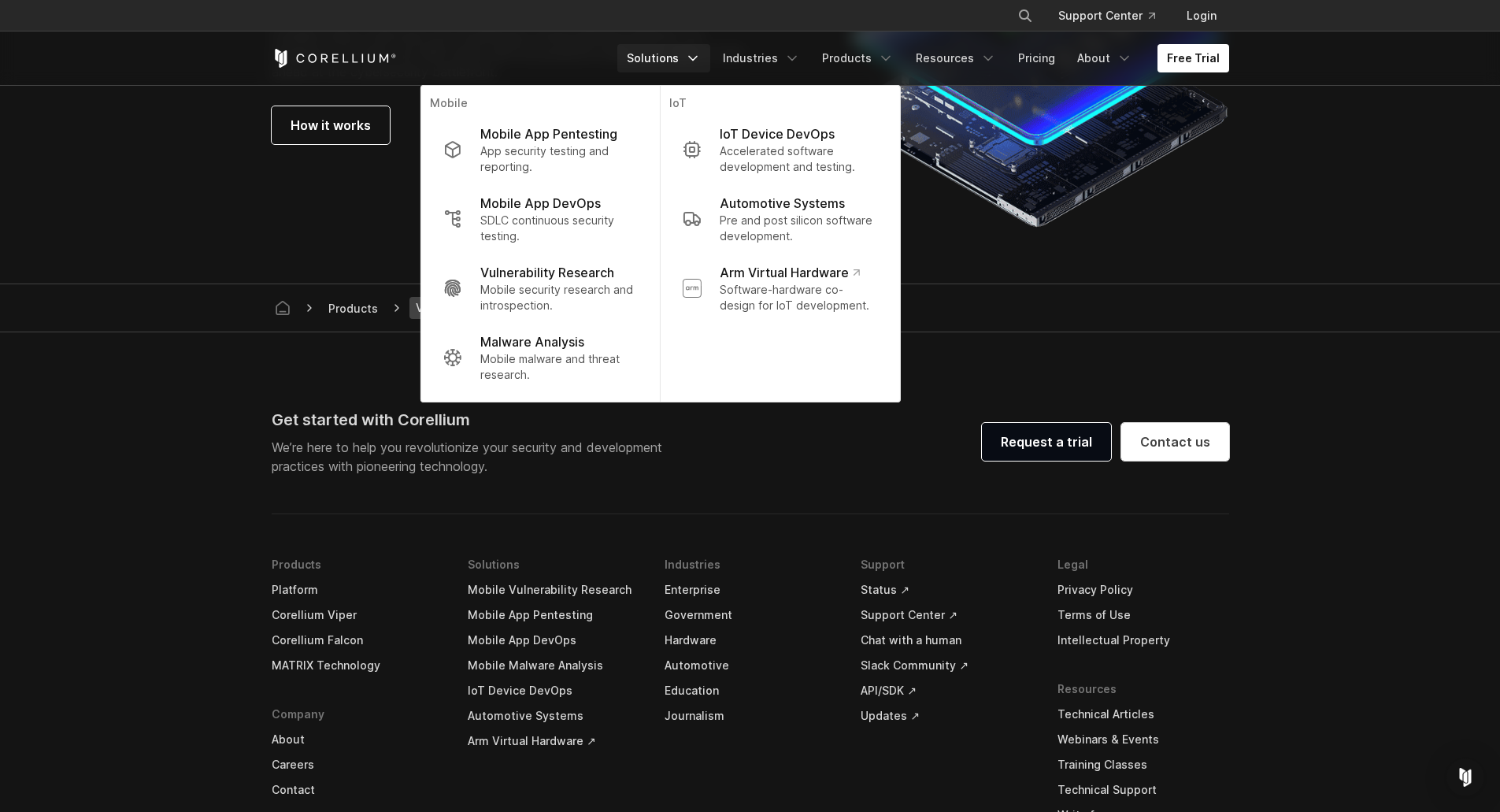
click at [574, 375] on p "Mobile malware and threat research." at bounding box center [559, 367] width 156 height 32
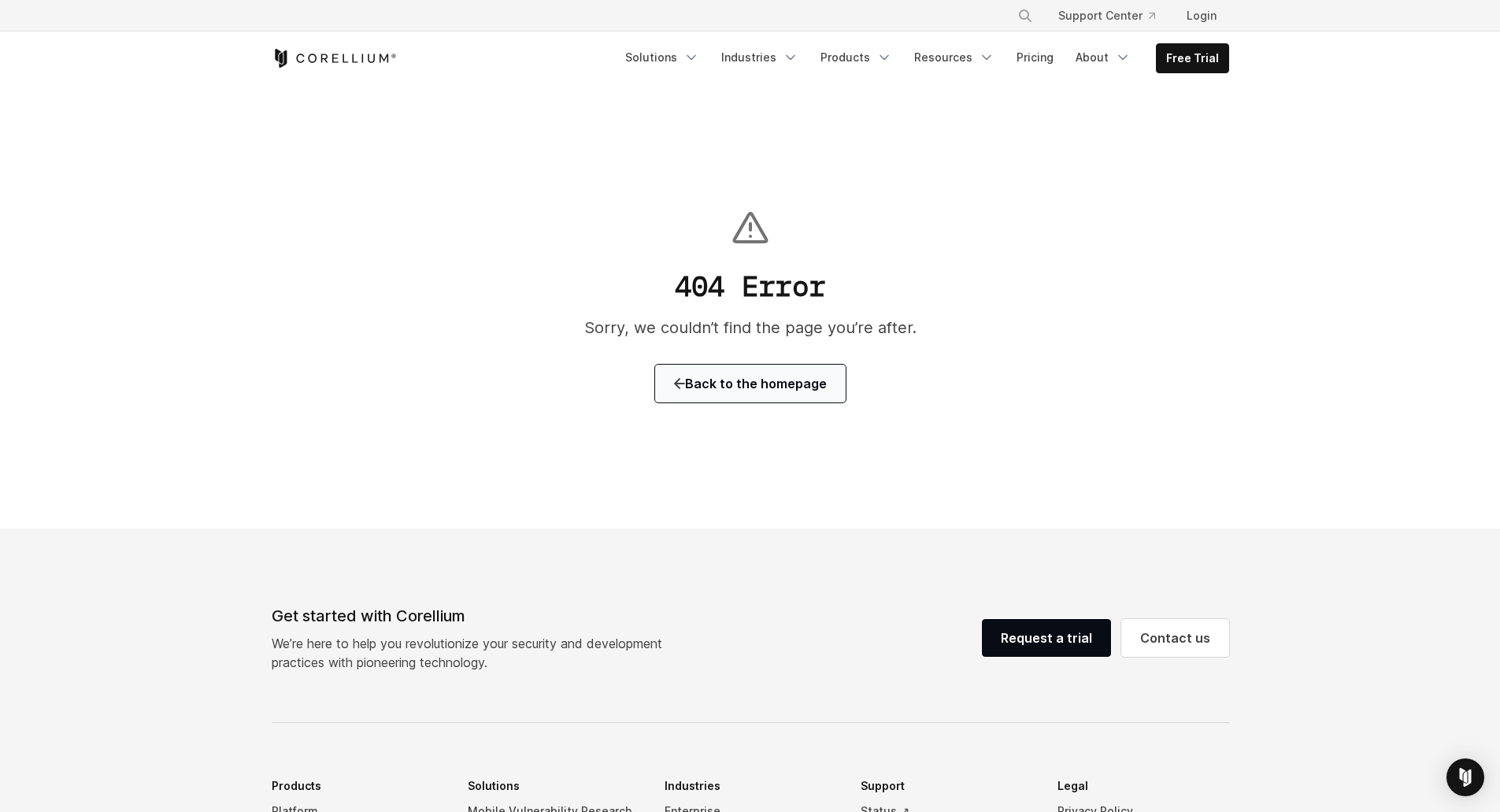
click at [797, 386] on span "Back to the homepage" at bounding box center [751, 383] width 153 height 19
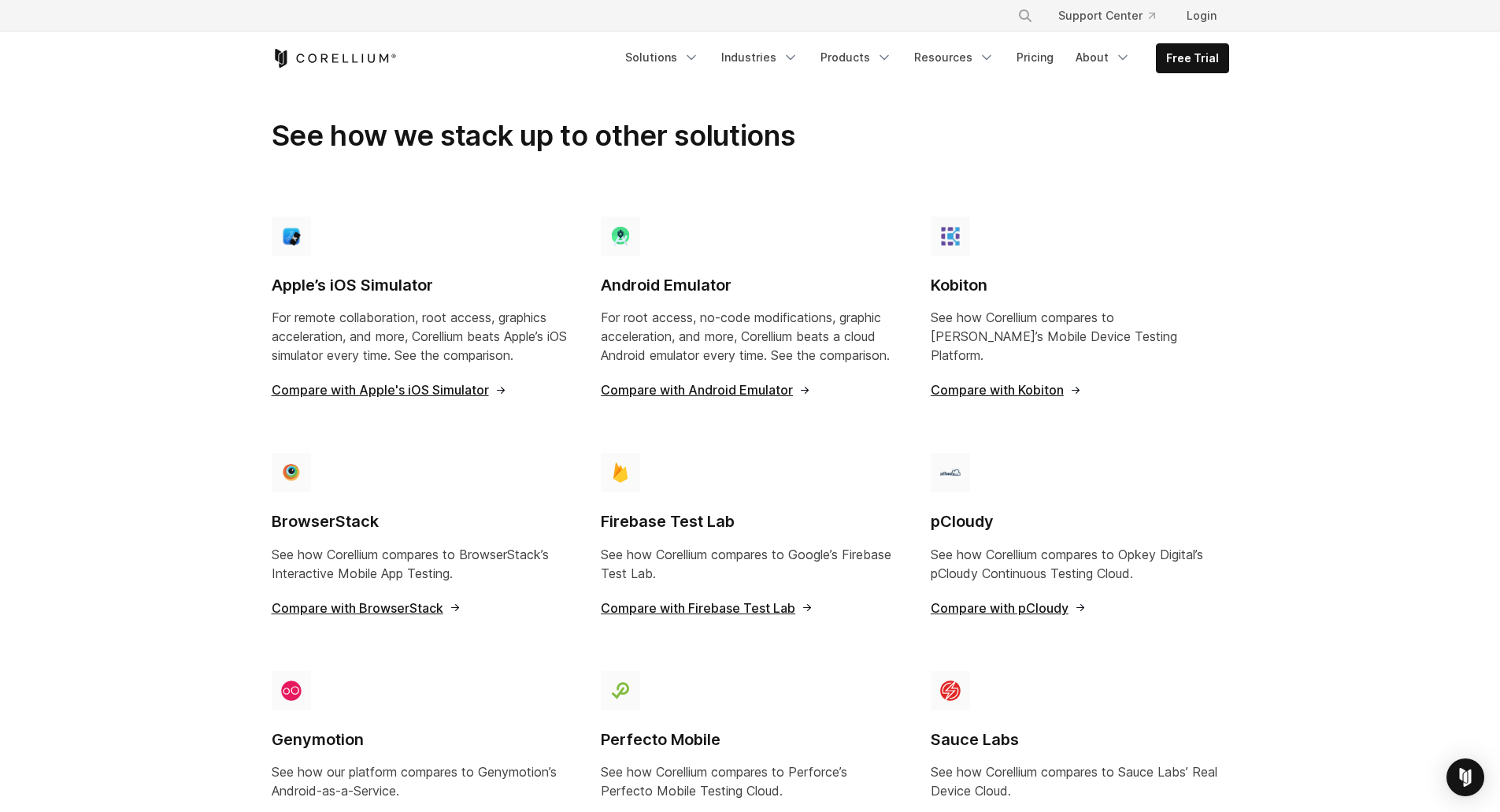
scroll to position [1050, 0]
